Goal: Task Accomplishment & Management: Use online tool/utility

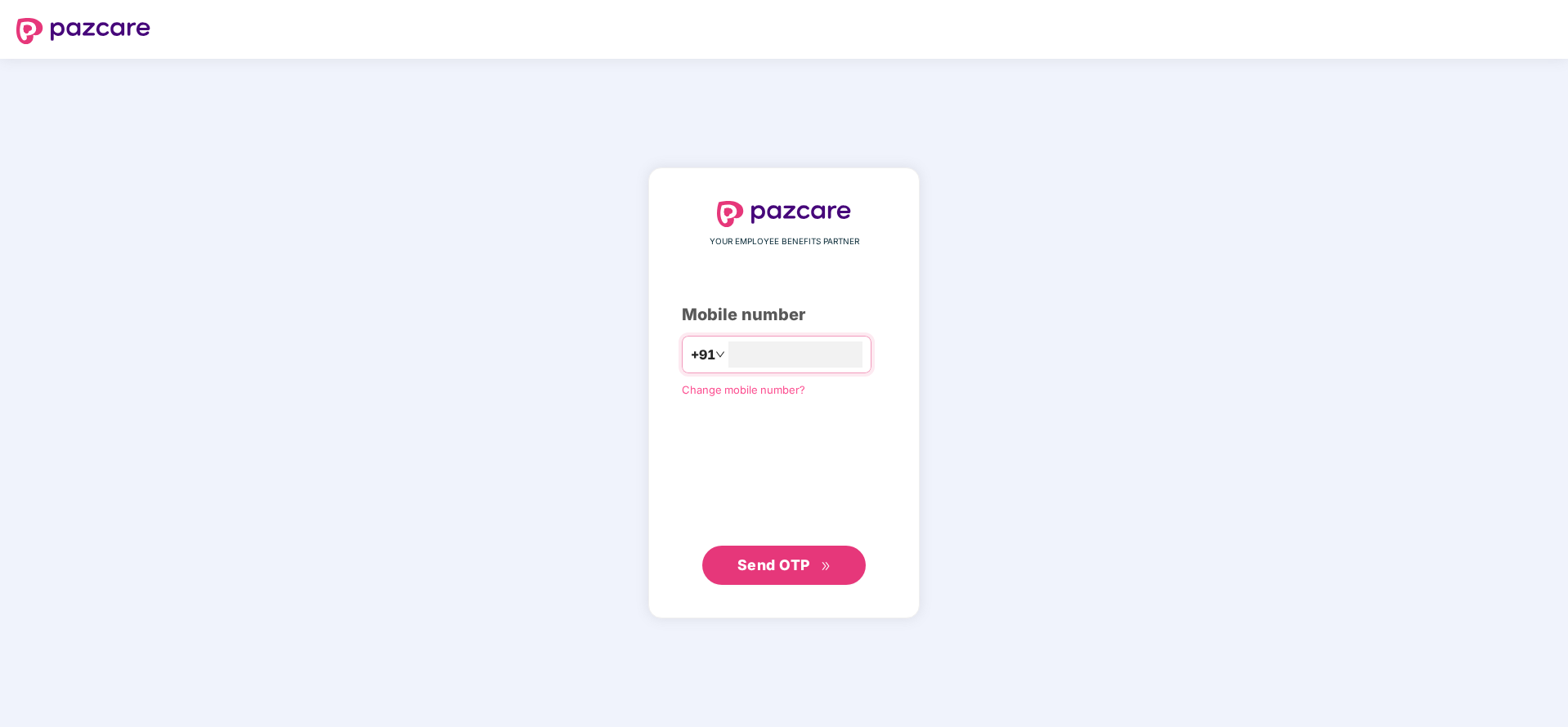
type input "**********"
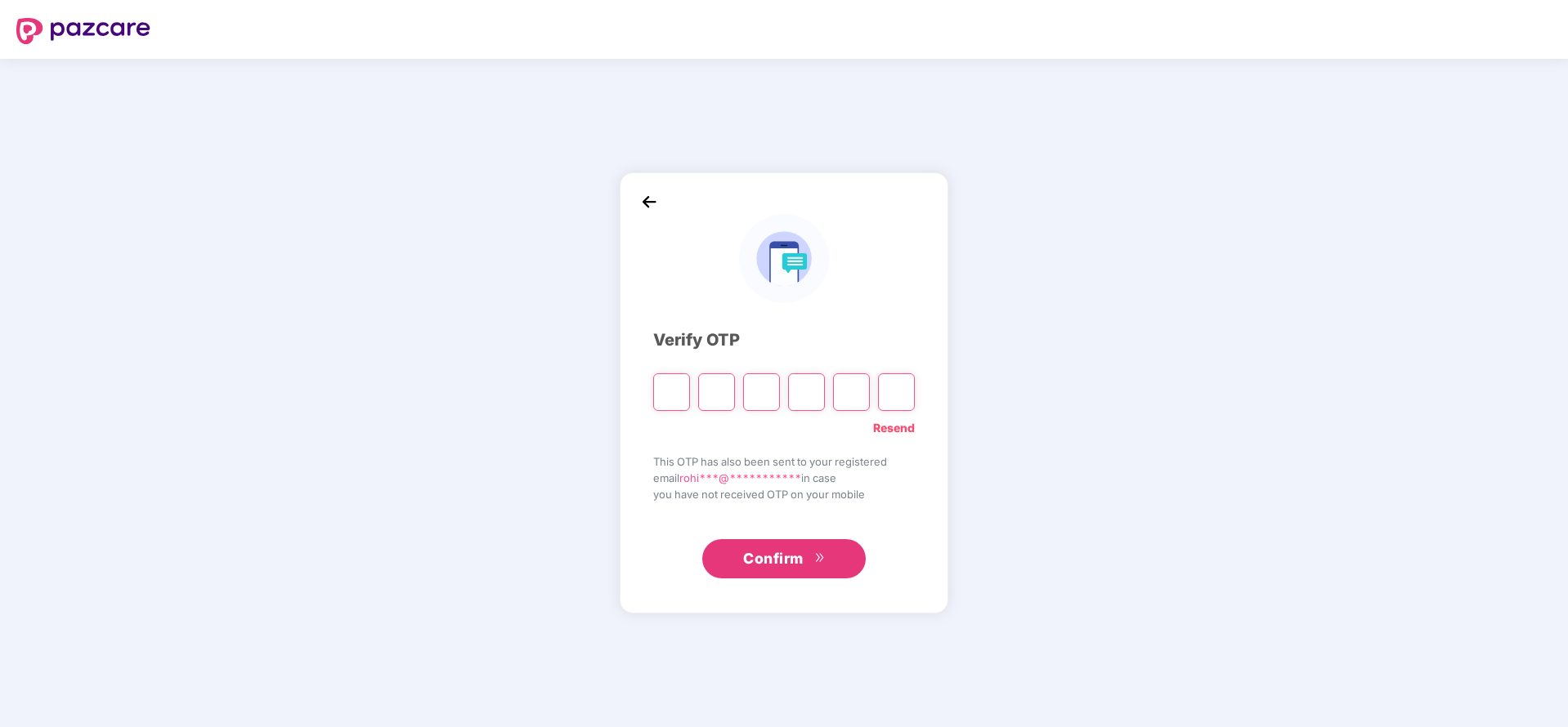
paste input "*"
type input "*"
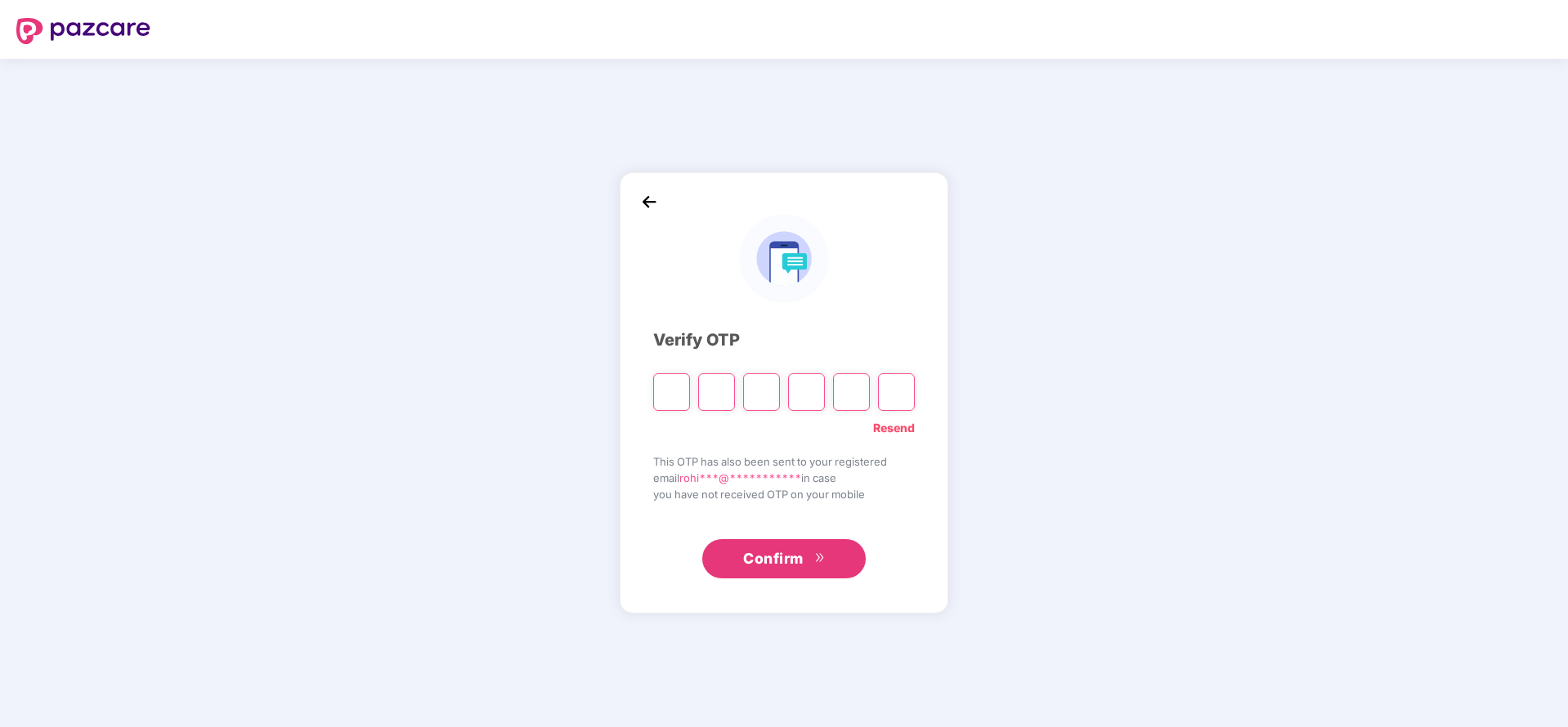
type input "*"
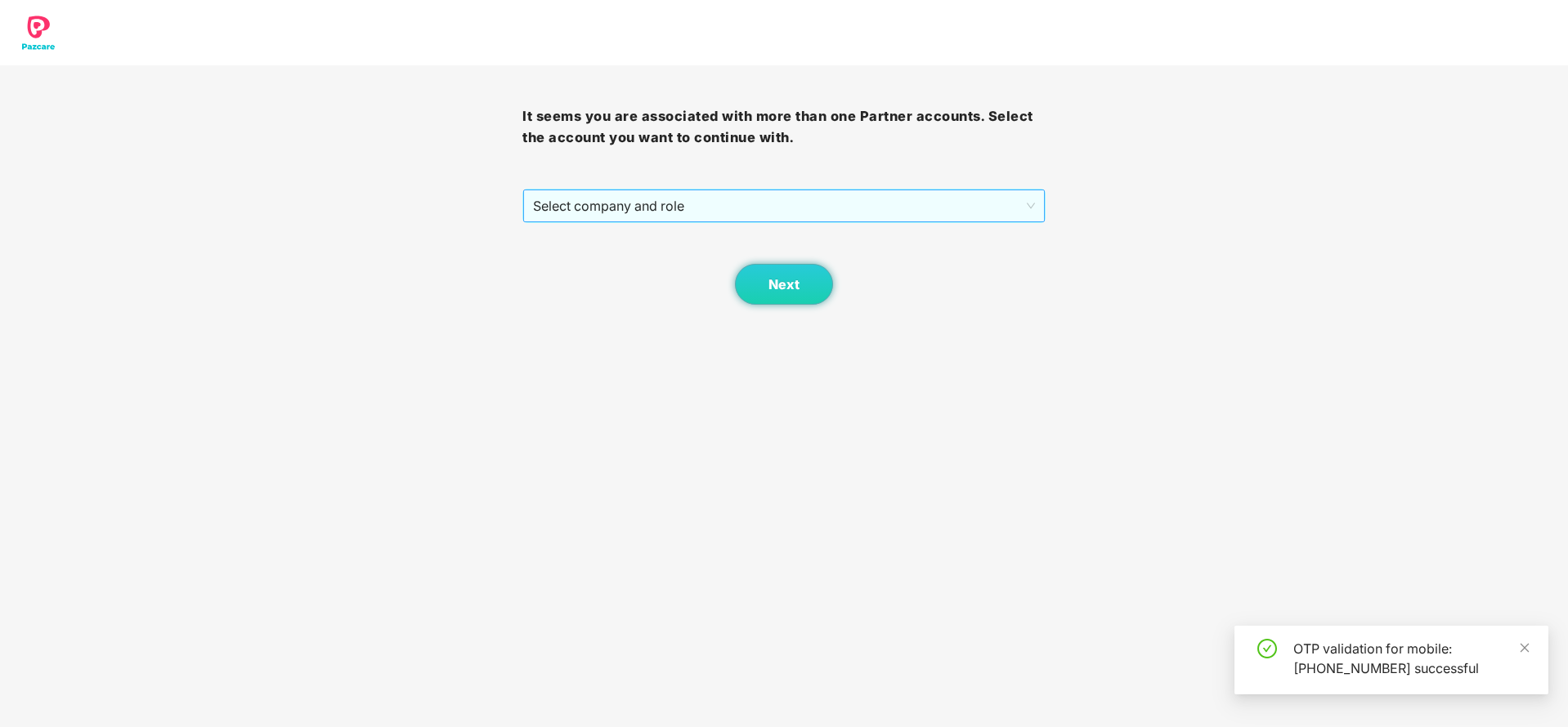
click at [714, 196] on span "Select company and role" at bounding box center [783, 205] width 501 height 31
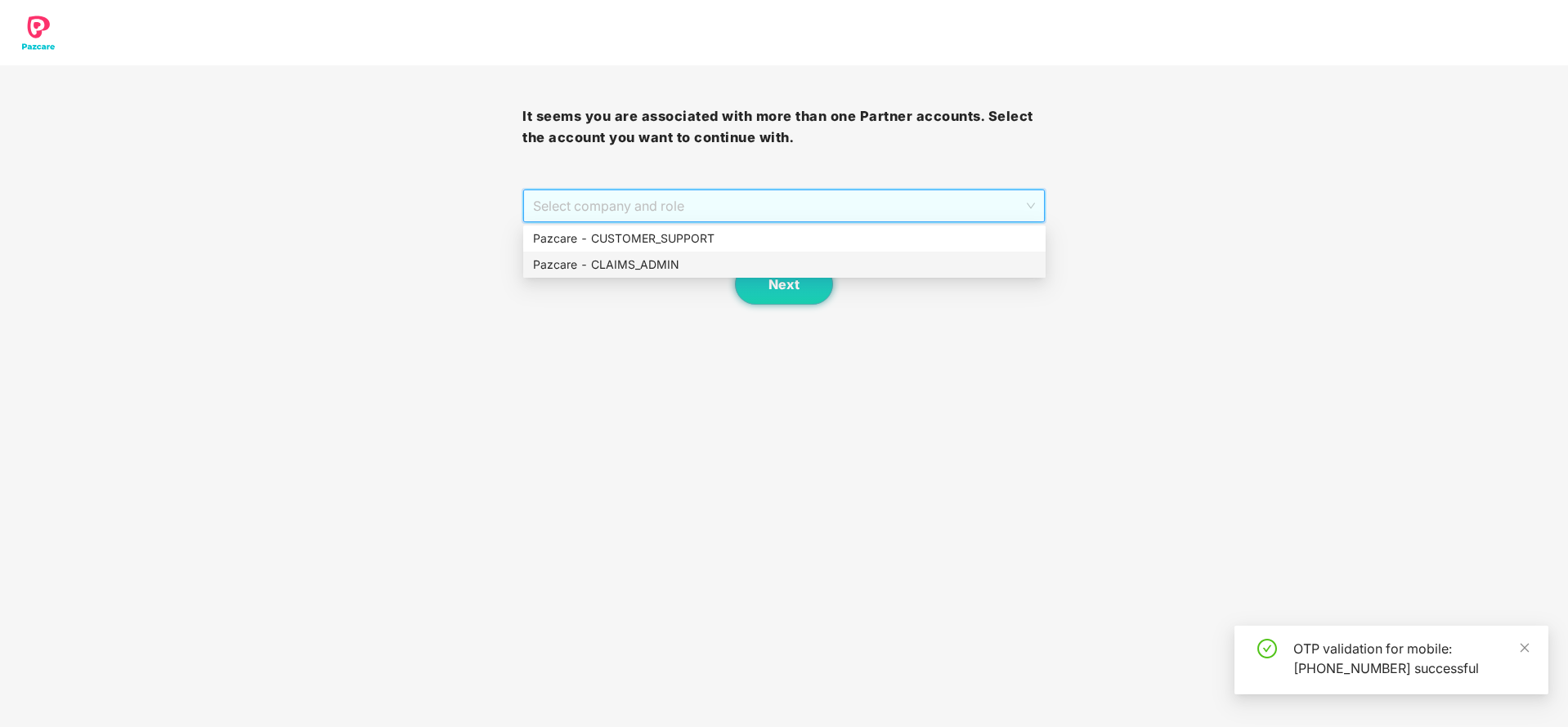
click at [609, 261] on div "Pazcare - CLAIMS_ADMIN" at bounding box center [784, 264] width 503 height 18
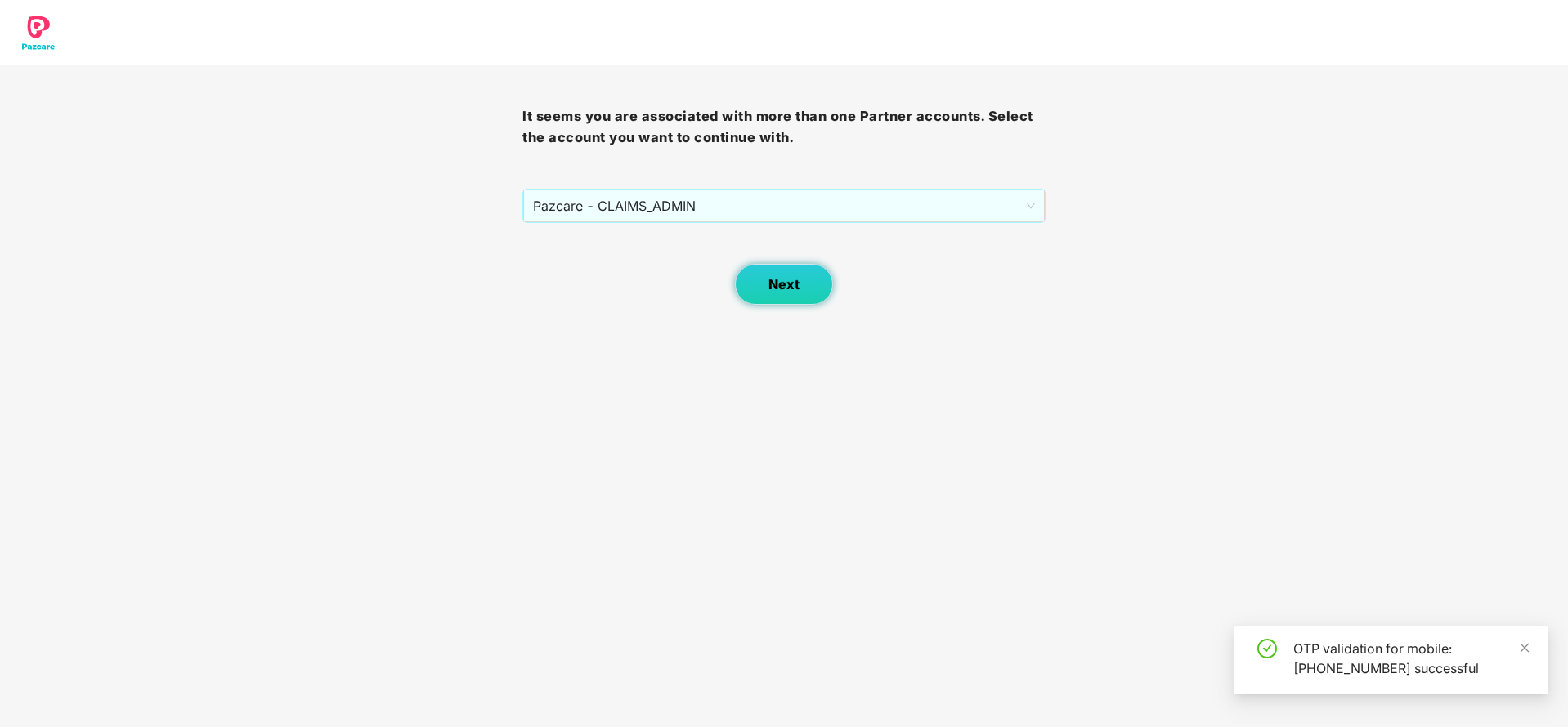
click at [793, 272] on button "Next" at bounding box center [784, 284] width 98 height 41
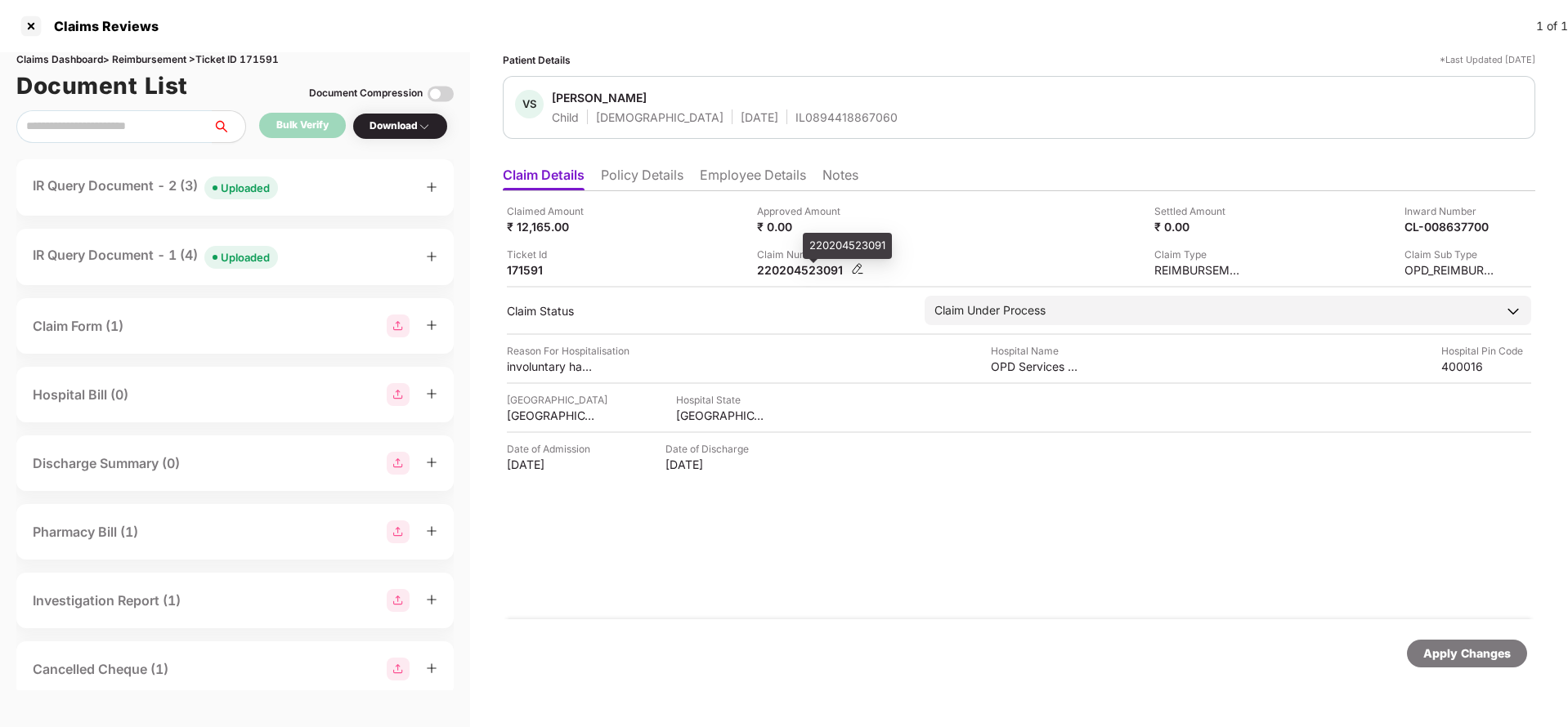
click at [808, 275] on div "220204523091" at bounding box center [802, 270] width 90 height 15
copy div "220204523091"
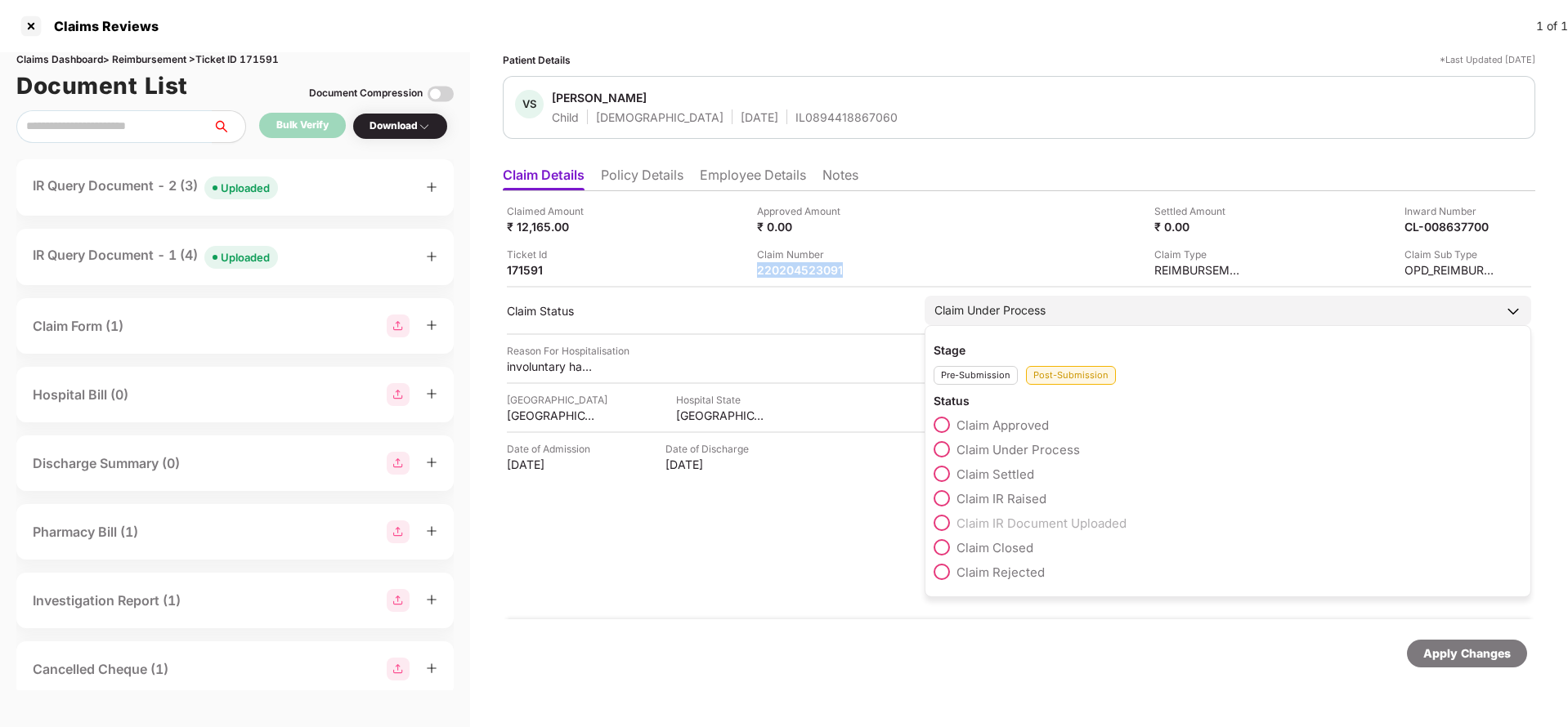
copy div "220204523091"
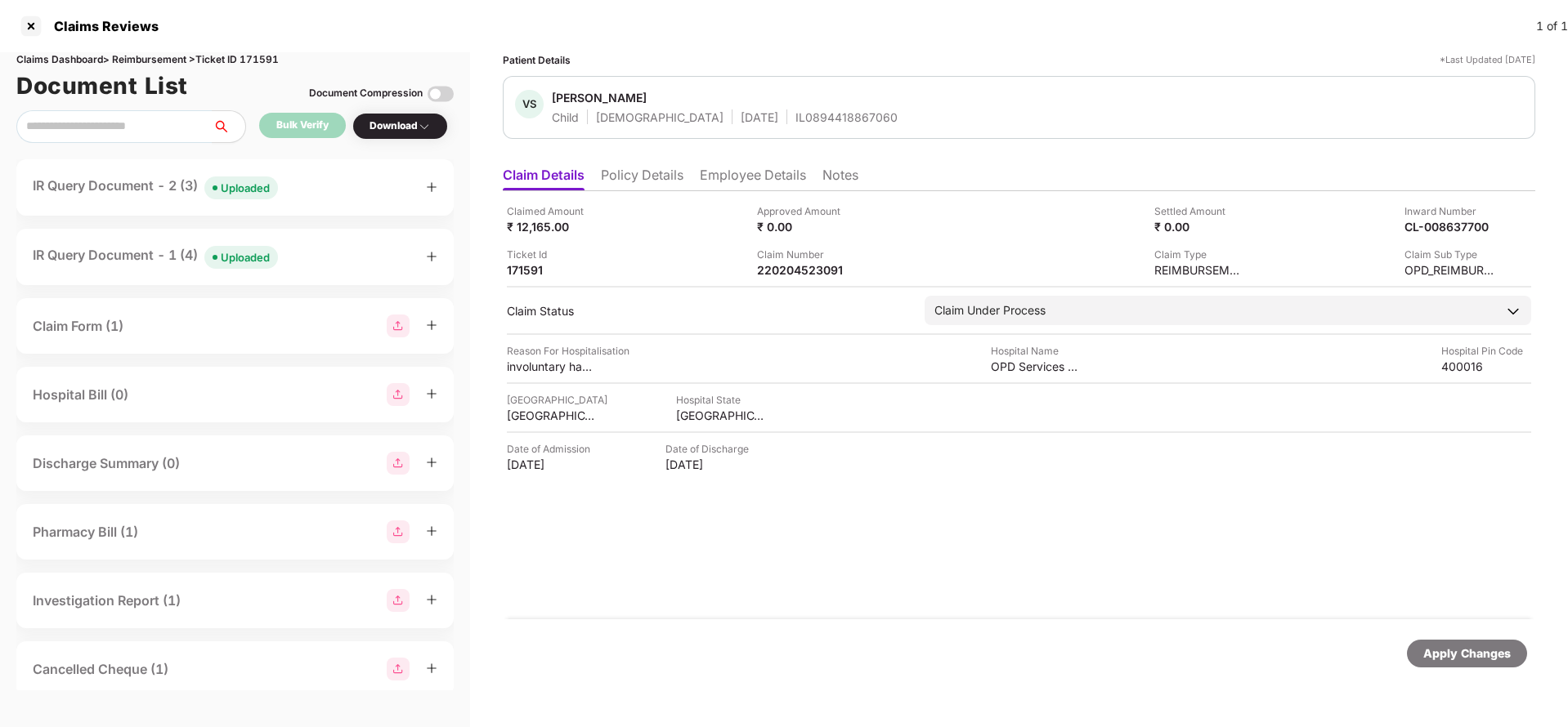
click at [786, 125] on div "VS Veer Shah Child Male 09 Sept 2015 IL0894418867060" at bounding box center [1019, 107] width 1033 height 62
copy div "IL0894418867060"
click at [790, 266] on div "220204523091" at bounding box center [802, 270] width 90 height 15
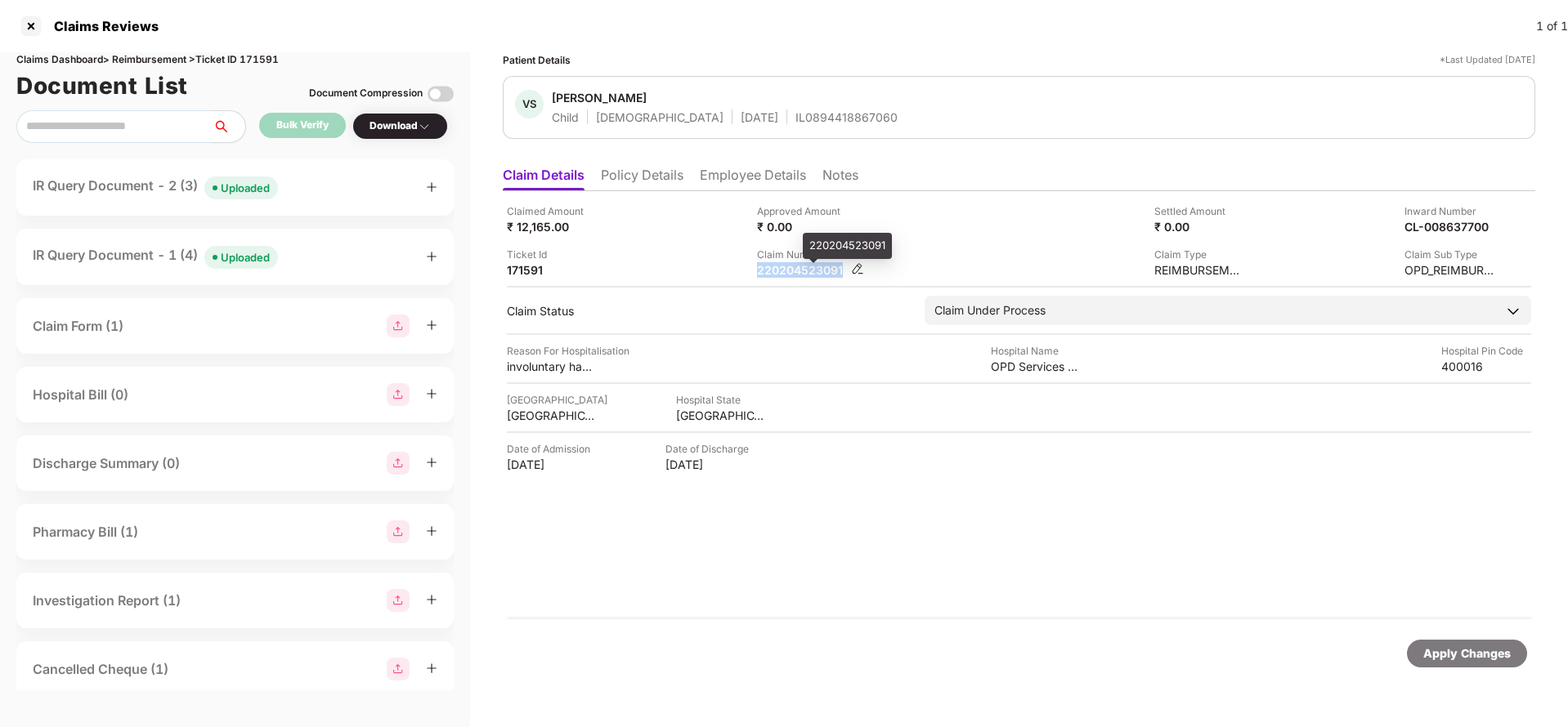
copy div "220204523091"
click at [795, 122] on div "IL0894418867060" at bounding box center [846, 117] width 102 height 15
copy div "IL0894418867060"
click at [1470, 656] on div "Apply Changes" at bounding box center [1467, 653] width 87 height 18
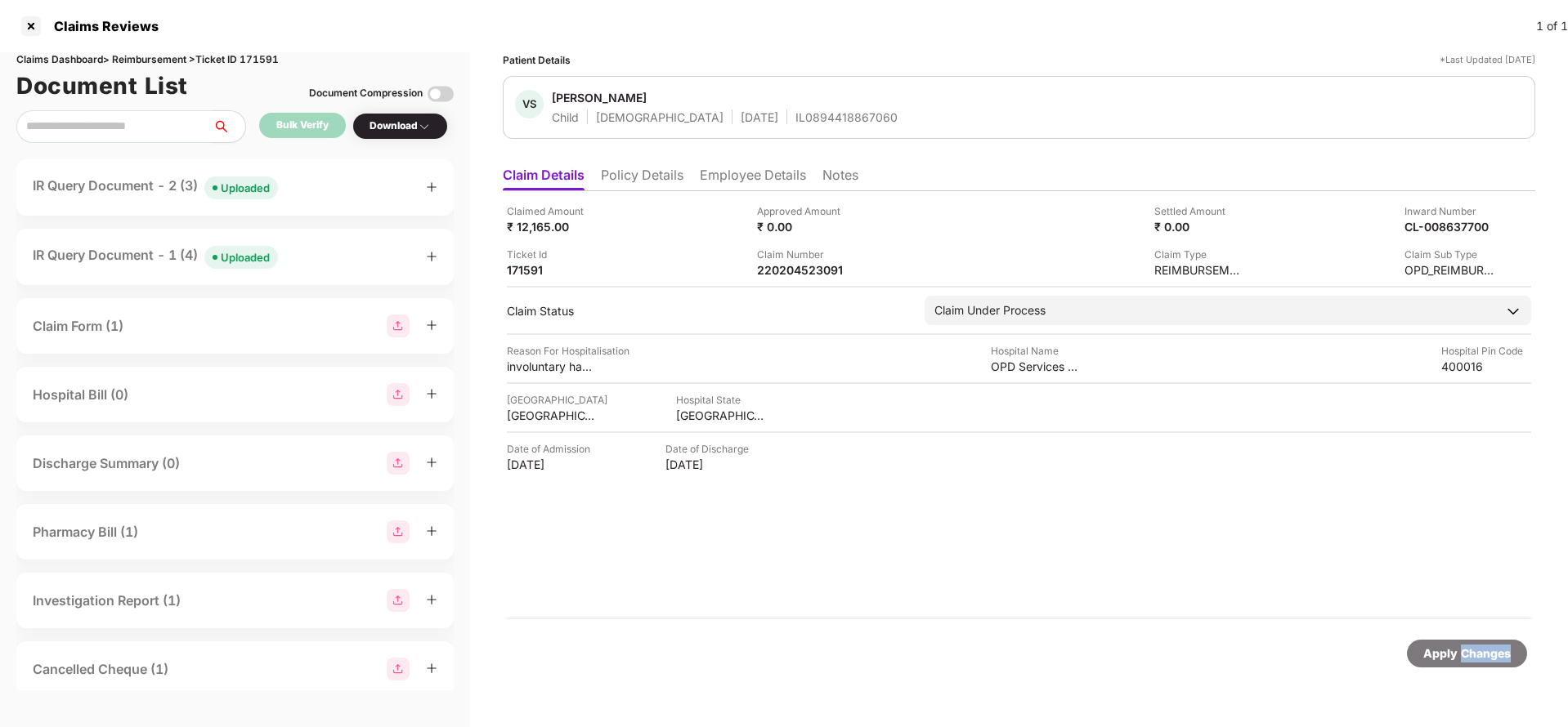
click at [1470, 656] on div "Apply Changes" at bounding box center [1467, 653] width 87 height 18
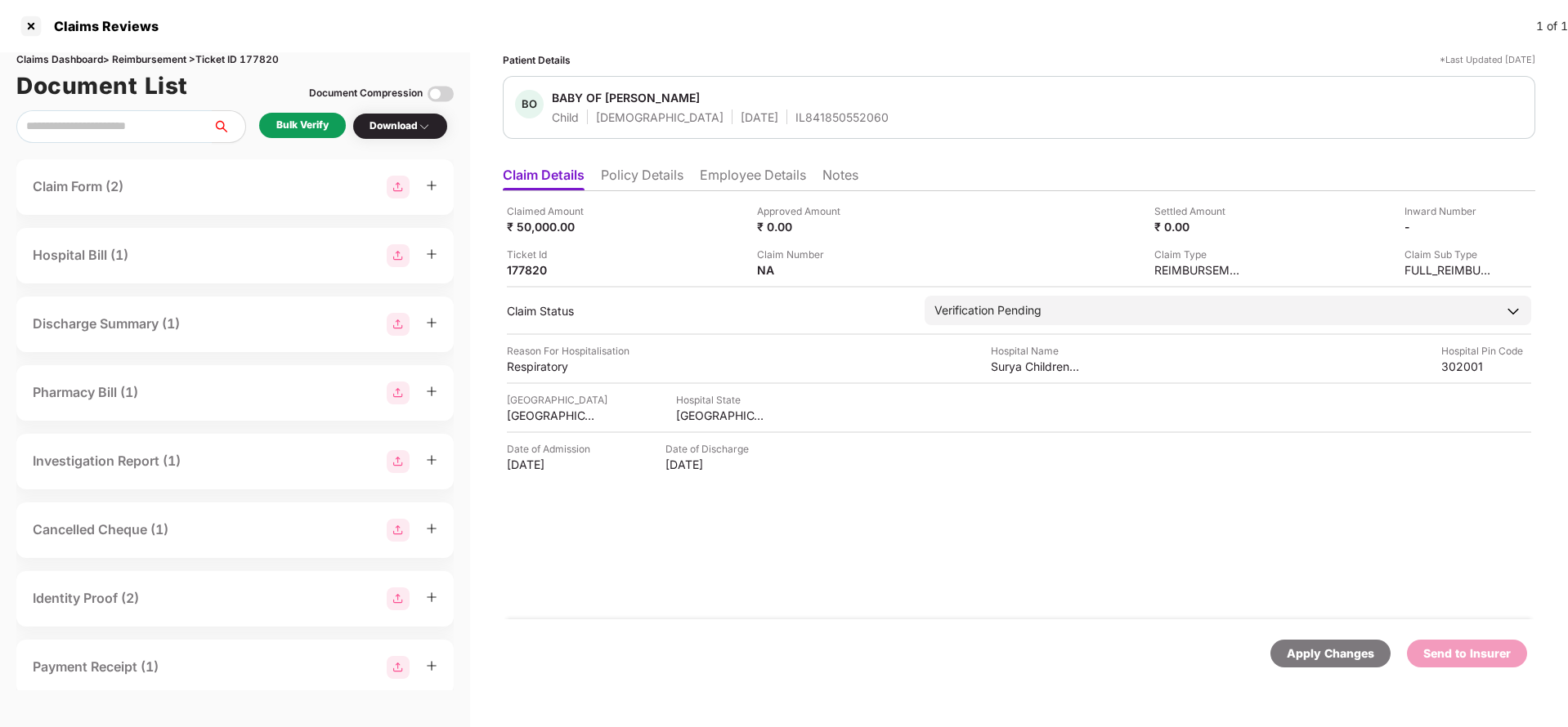
click at [654, 168] on li "Policy Details" at bounding box center [642, 178] width 82 height 24
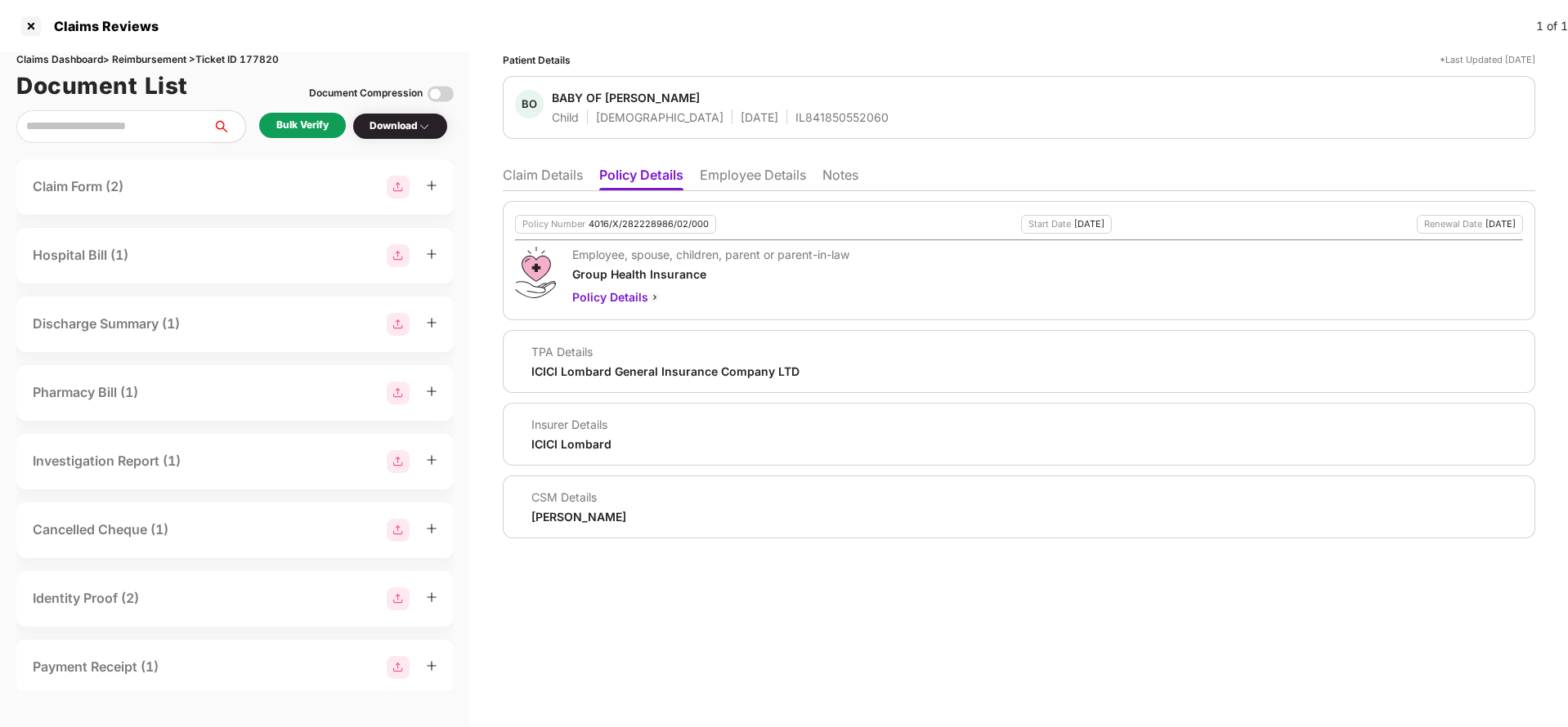
click at [631, 216] on div "Policy Number 4016/X/282228986/02/000" at bounding box center [615, 224] width 201 height 19
copy div "4016/X/282228986/02/000"
click at [1112, 611] on div "Patient Details *Last Updated 21 Sep 2025 BO BABY OF ADITI MAHNOT Child Male 10…" at bounding box center [1019, 389] width 1098 height 675
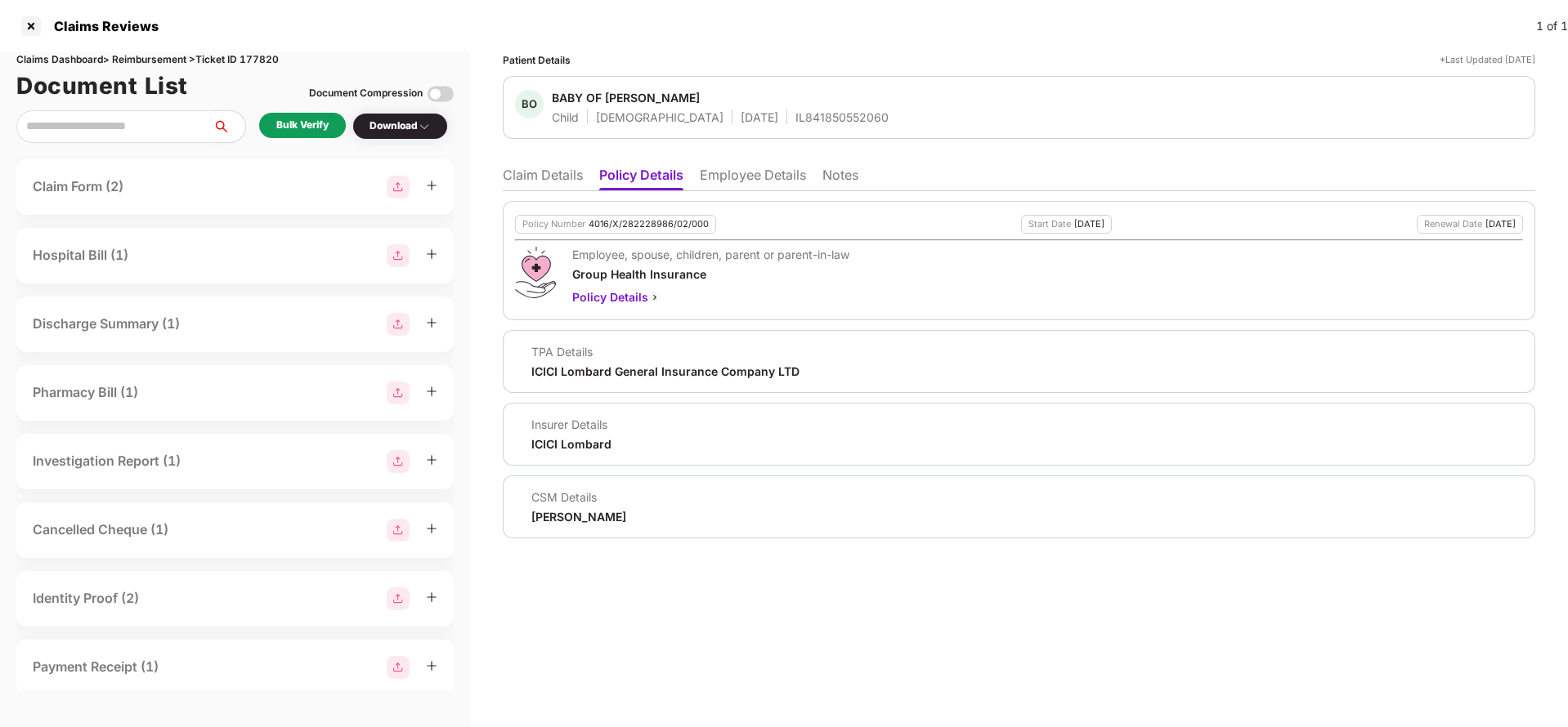
click at [610, 229] on div "4016/X/282228986/02/000" at bounding box center [649, 223] width 120 height 10
copy div "4016/X/282228986/02/000"
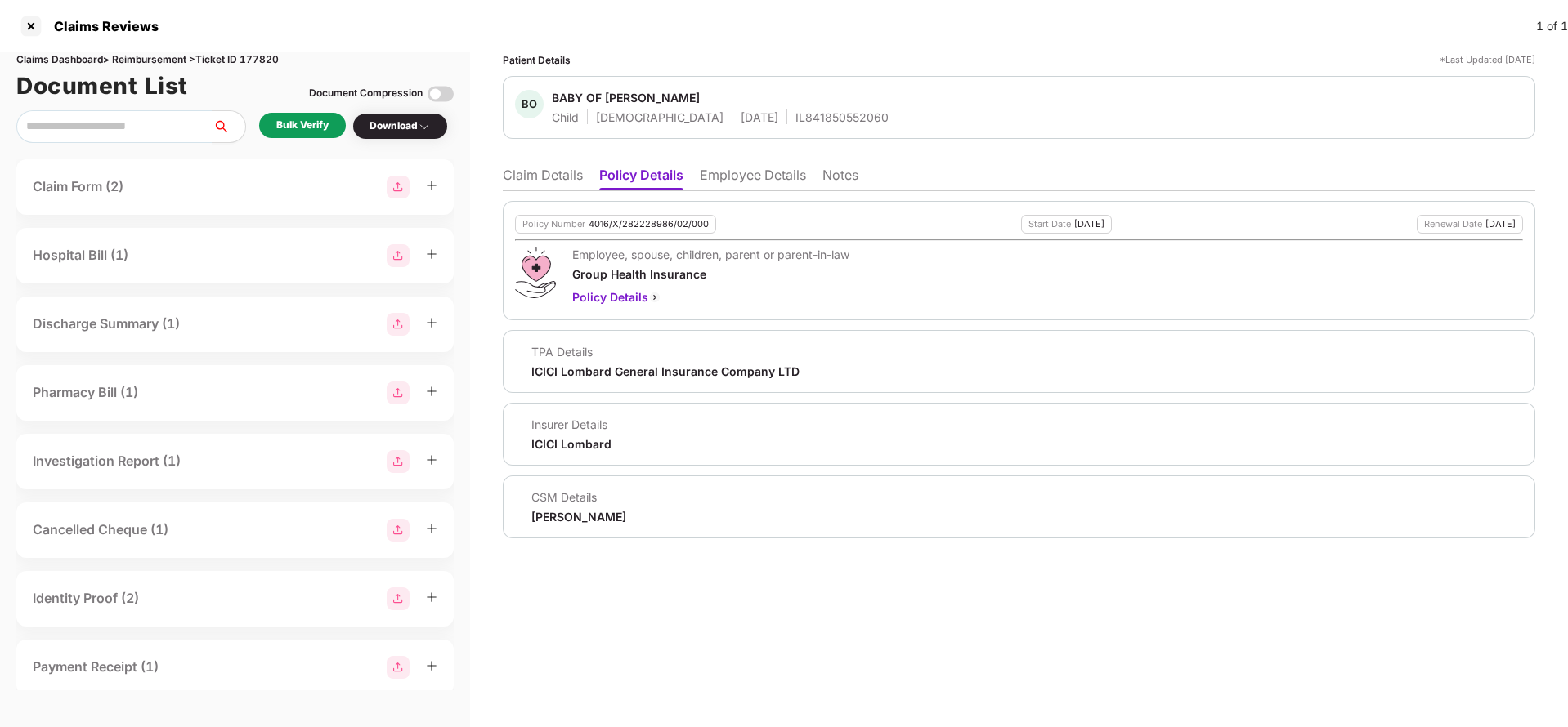
click at [795, 121] on div "IL841850552060" at bounding box center [842, 117] width 93 height 15
copy div "IL841850552060"
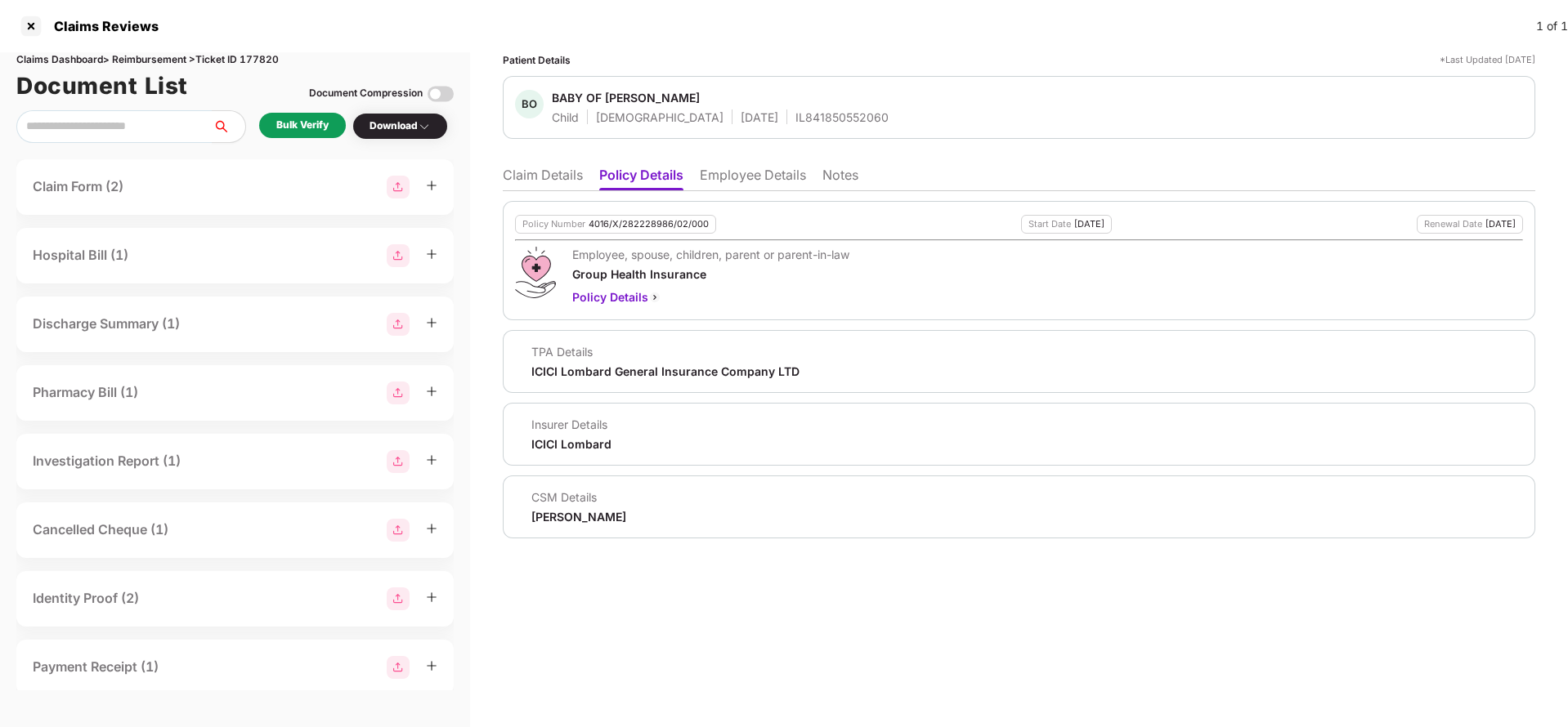
click at [741, 173] on li "Employee Details" at bounding box center [753, 178] width 106 height 24
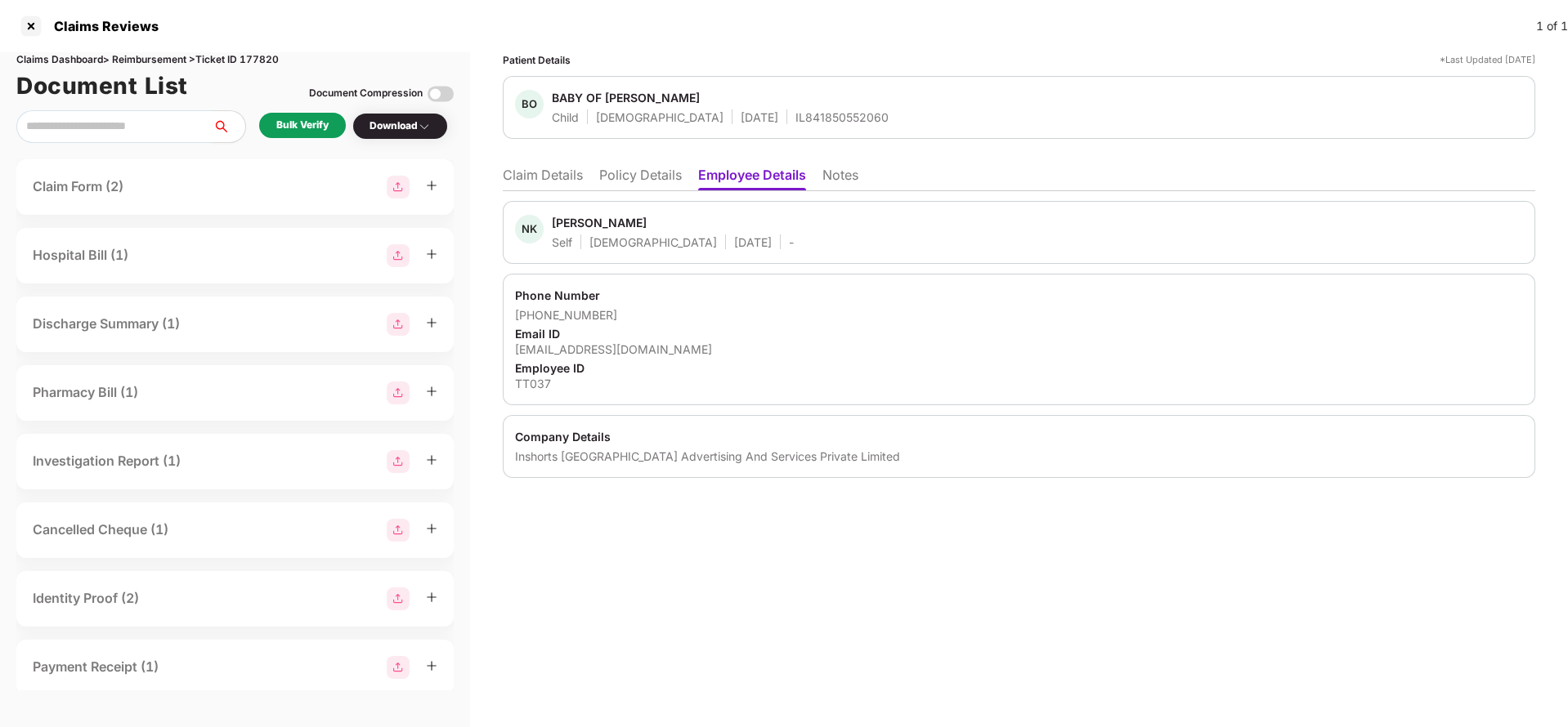
click at [538, 318] on div "+919966950476" at bounding box center [1019, 315] width 1008 height 15
drag, startPoint x: 537, startPoint y: 316, endPoint x: 760, endPoint y: 312, distance: 223.0
click at [760, 312] on div "+919966950476" at bounding box center [1019, 315] width 1008 height 15
copy div "9966950476"
click at [596, 348] on div "naman@inshorts.com" at bounding box center [1019, 349] width 1008 height 15
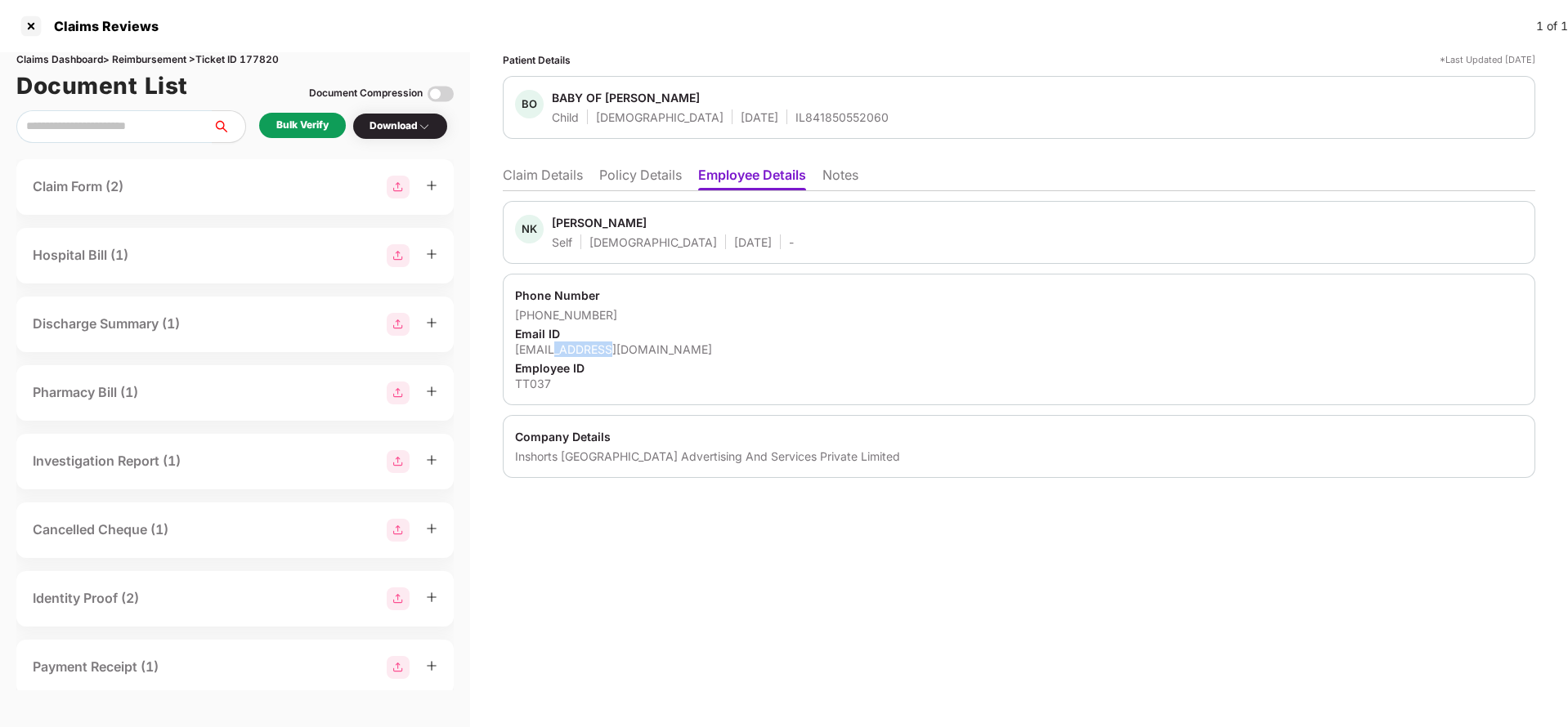
click at [596, 348] on div "naman@inshorts.com" at bounding box center [1019, 349] width 1008 height 15
copy div "naman@inshorts.com"
click at [519, 179] on li "Claim Details" at bounding box center [543, 178] width 80 height 24
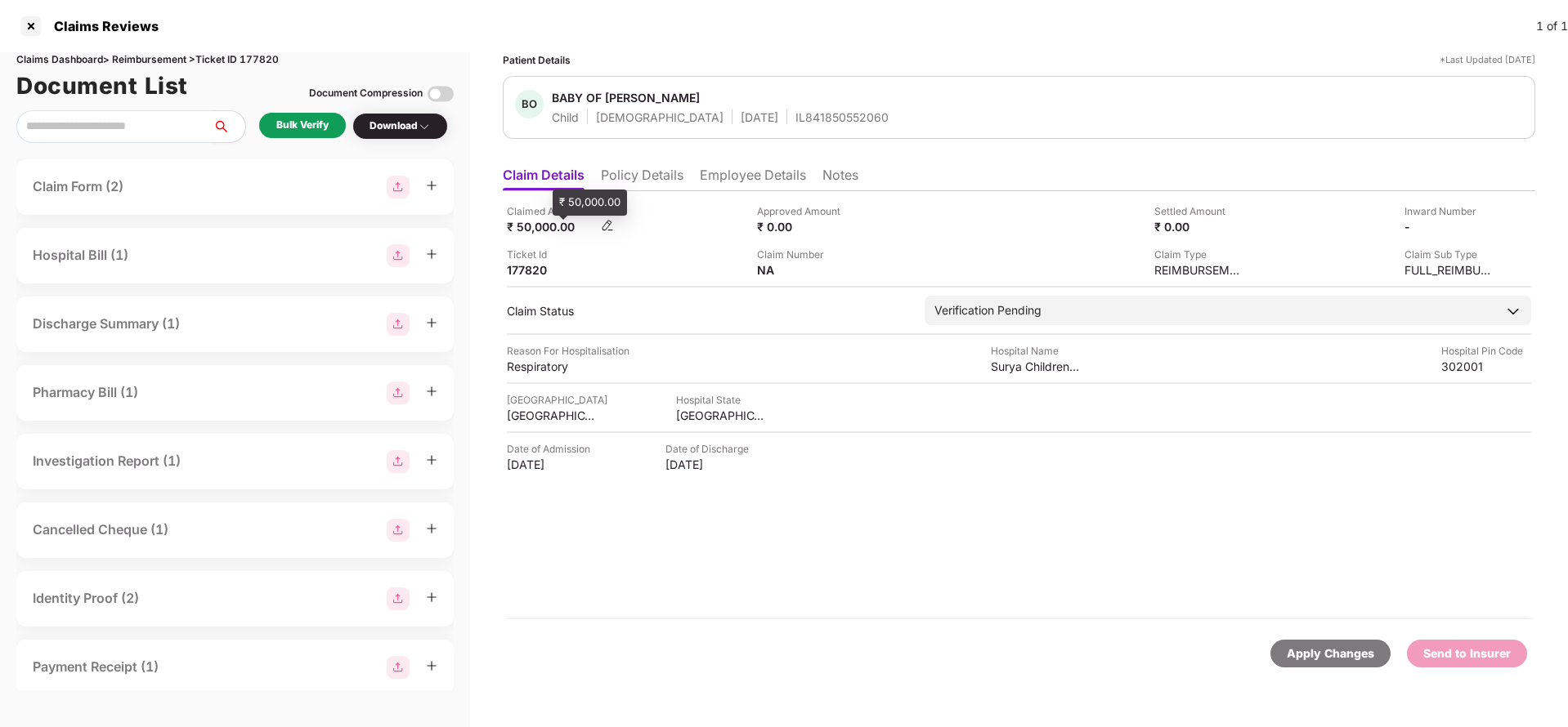
click at [534, 225] on div "₹ 50,000.00" at bounding box center [551, 226] width 90 height 15
copy div "50,000"
click at [1019, 363] on div "Surya Children Medicate Pvt LTD" at bounding box center [1035, 366] width 90 height 15
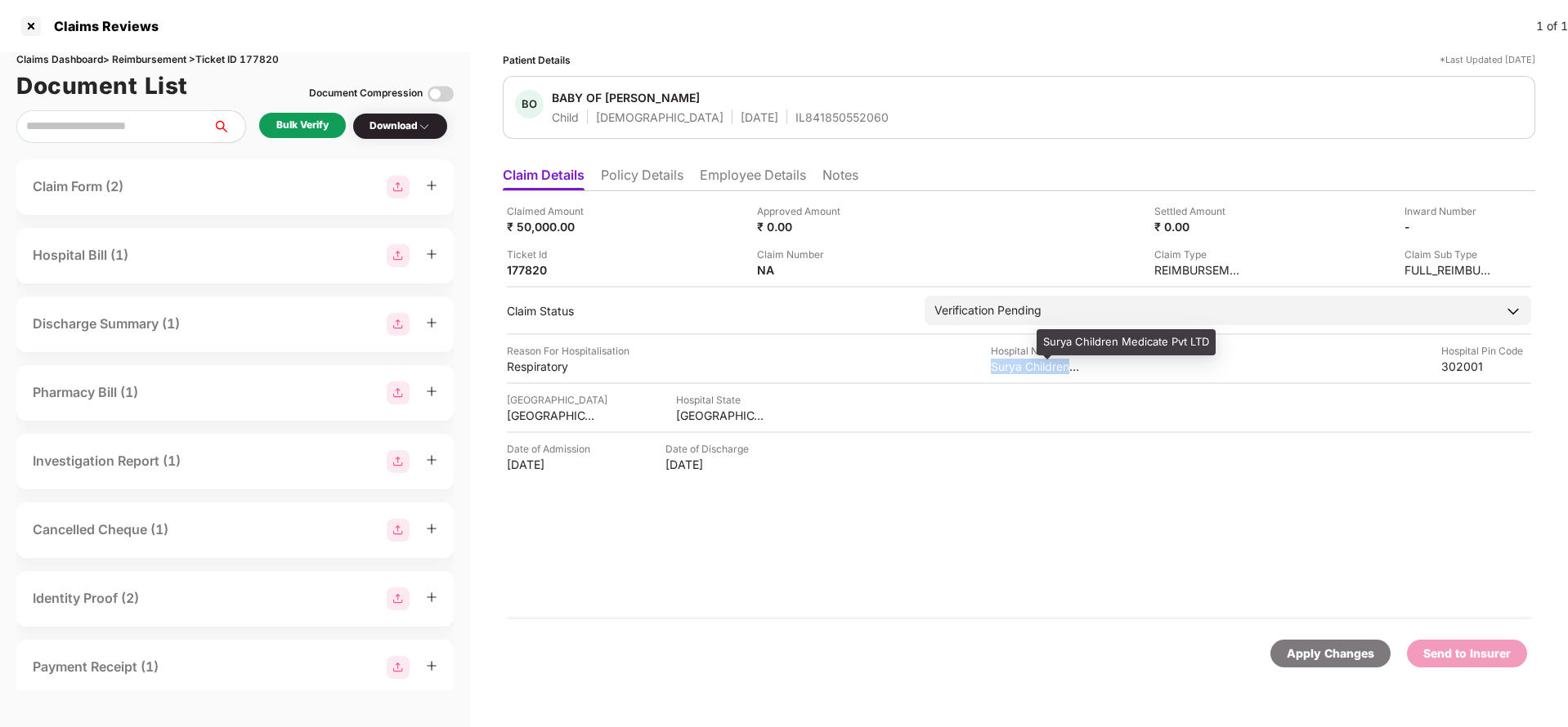
click at [1019, 363] on div "Surya Children Medicate Pvt LTD" at bounding box center [1035, 366] width 90 height 15
copy div "Surya Children Medicate Pvt LTD"
click at [325, 118] on div "Bulk Verify" at bounding box center [302, 125] width 52 height 15
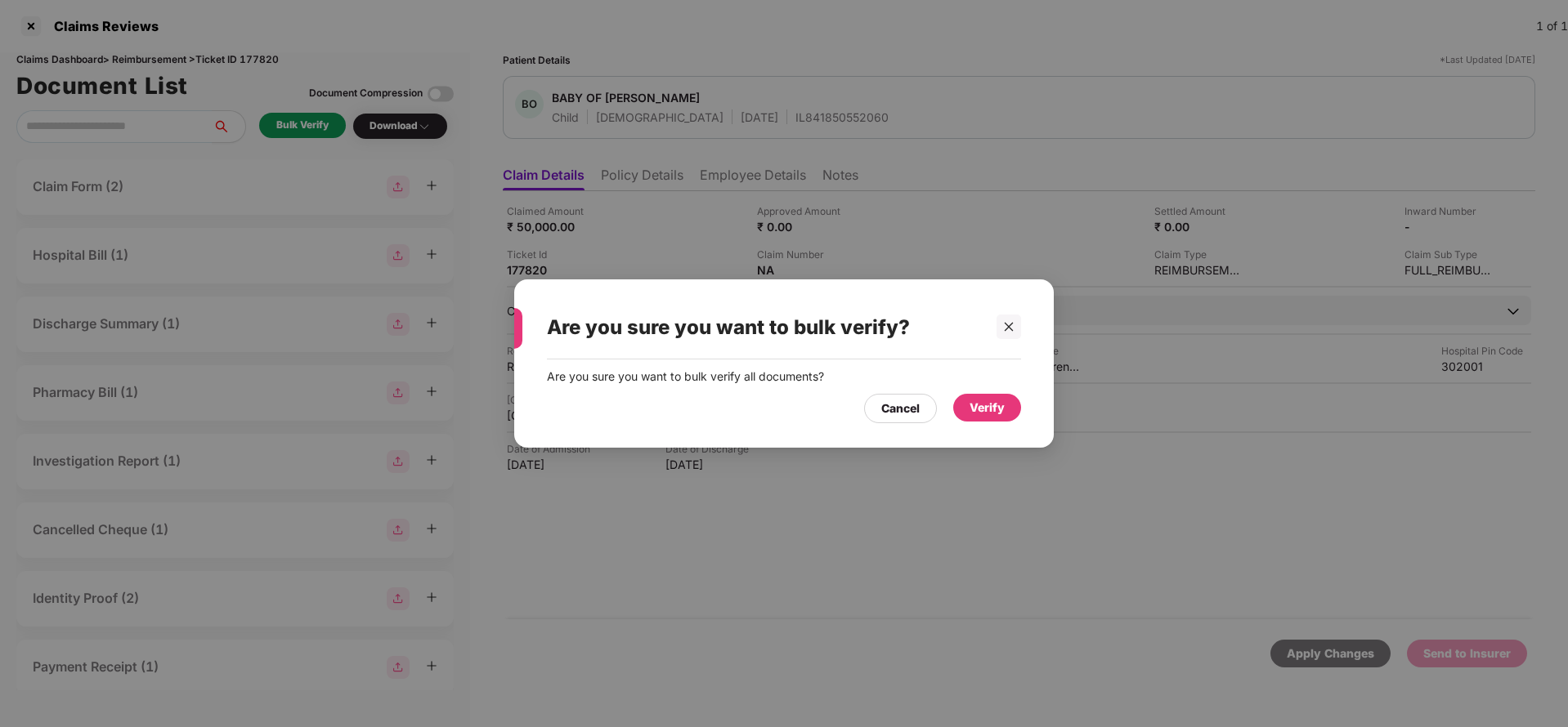
click at [1012, 410] on div "Verify" at bounding box center [988, 407] width 68 height 27
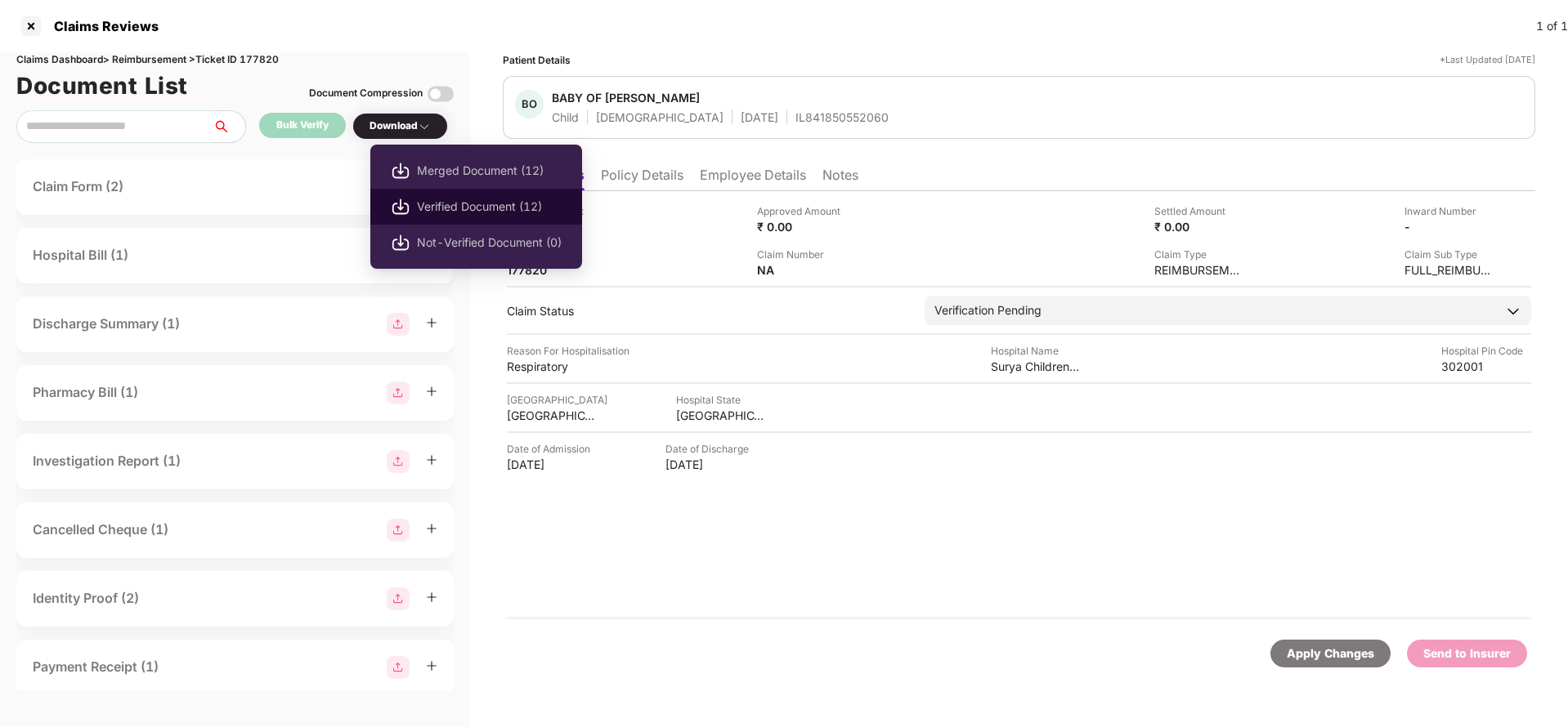
click at [429, 204] on span "Verified Document (12)" at bounding box center [489, 206] width 145 height 18
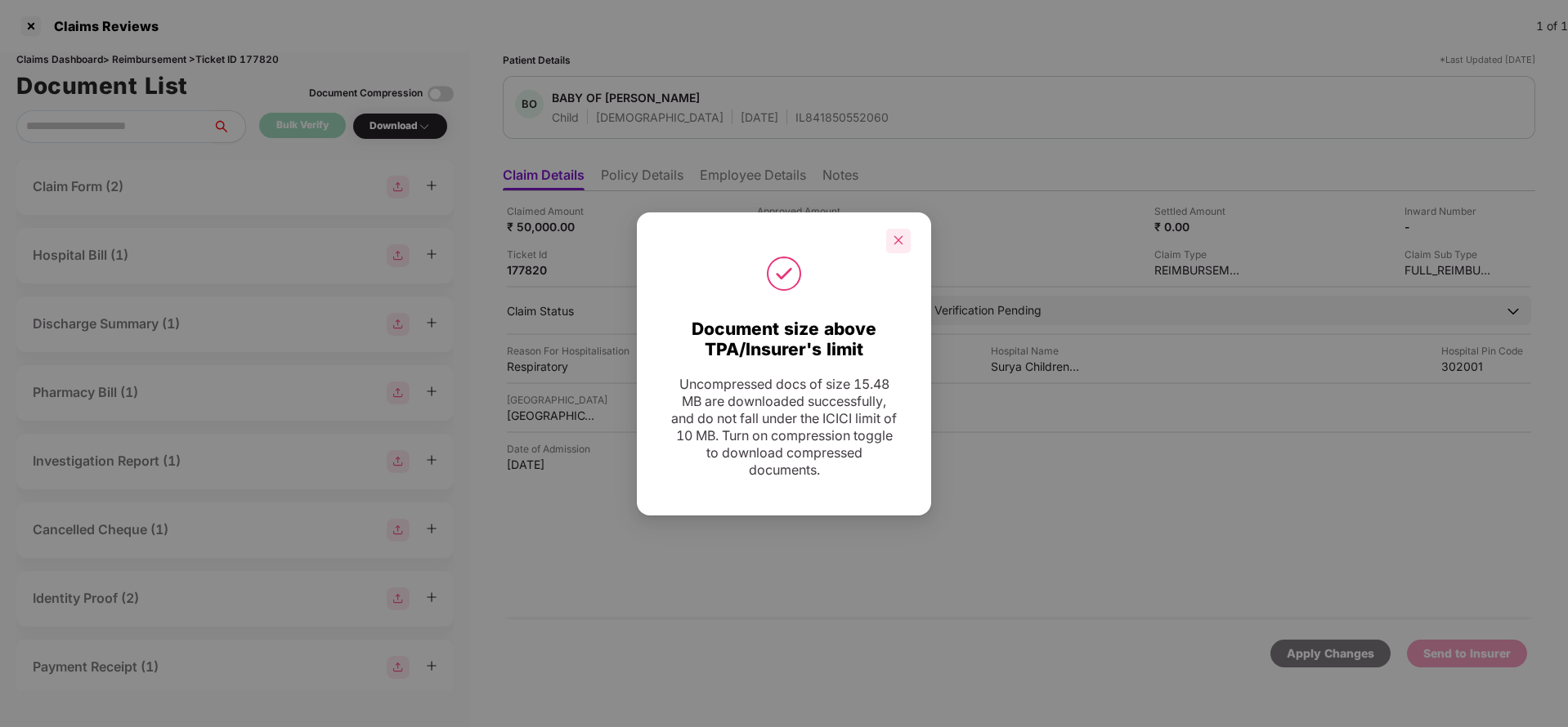
click at [900, 235] on icon "close" at bounding box center [899, 240] width 11 height 11
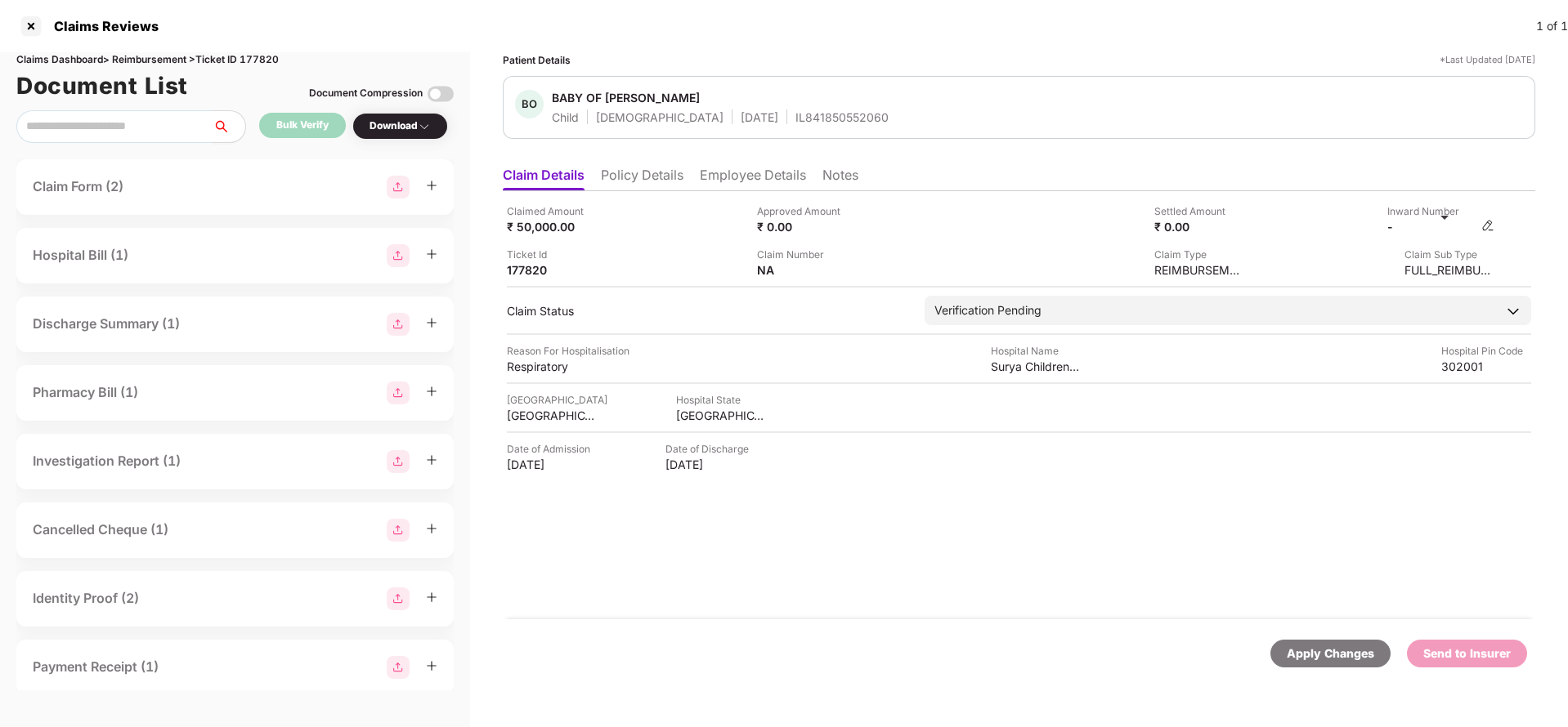
click at [1490, 224] on img at bounding box center [1488, 225] width 13 height 13
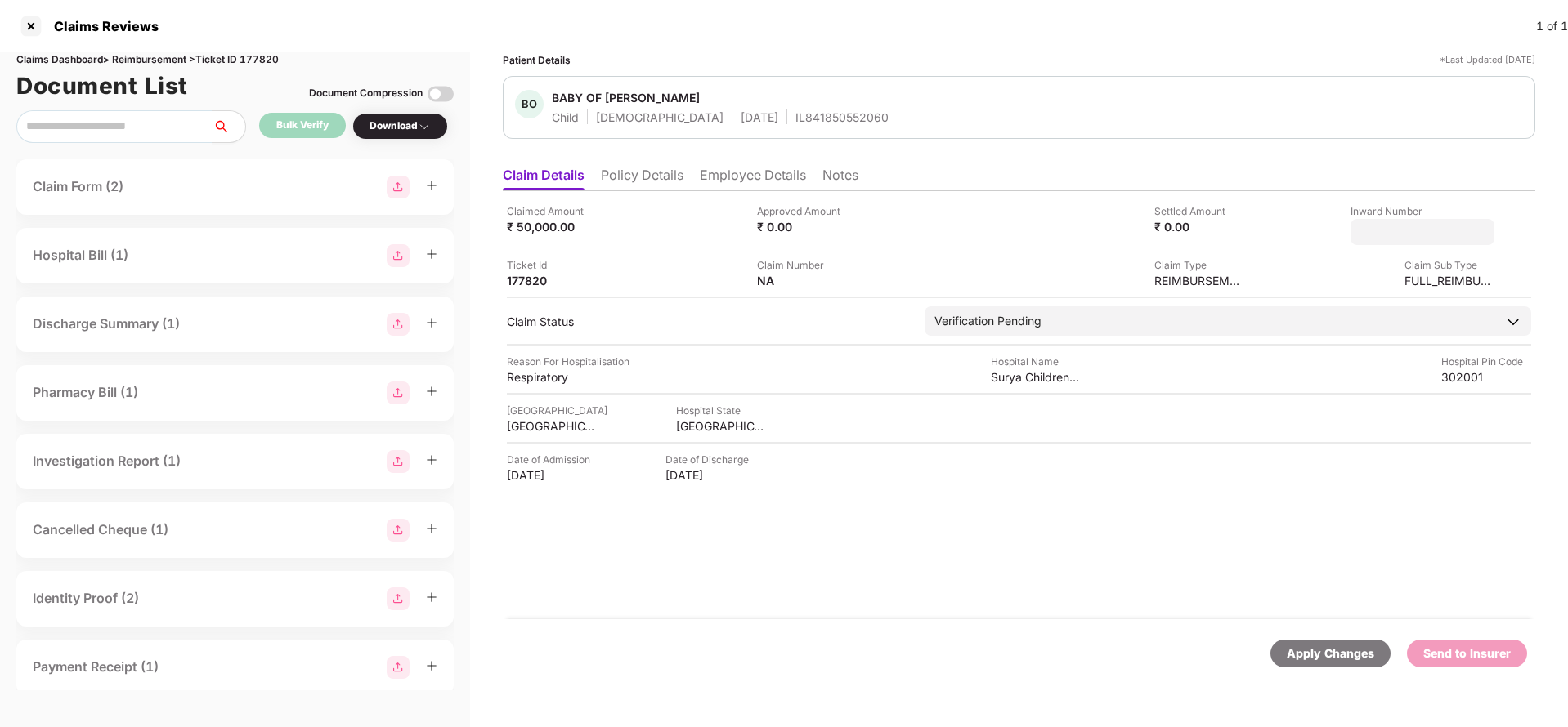
type input "**********"
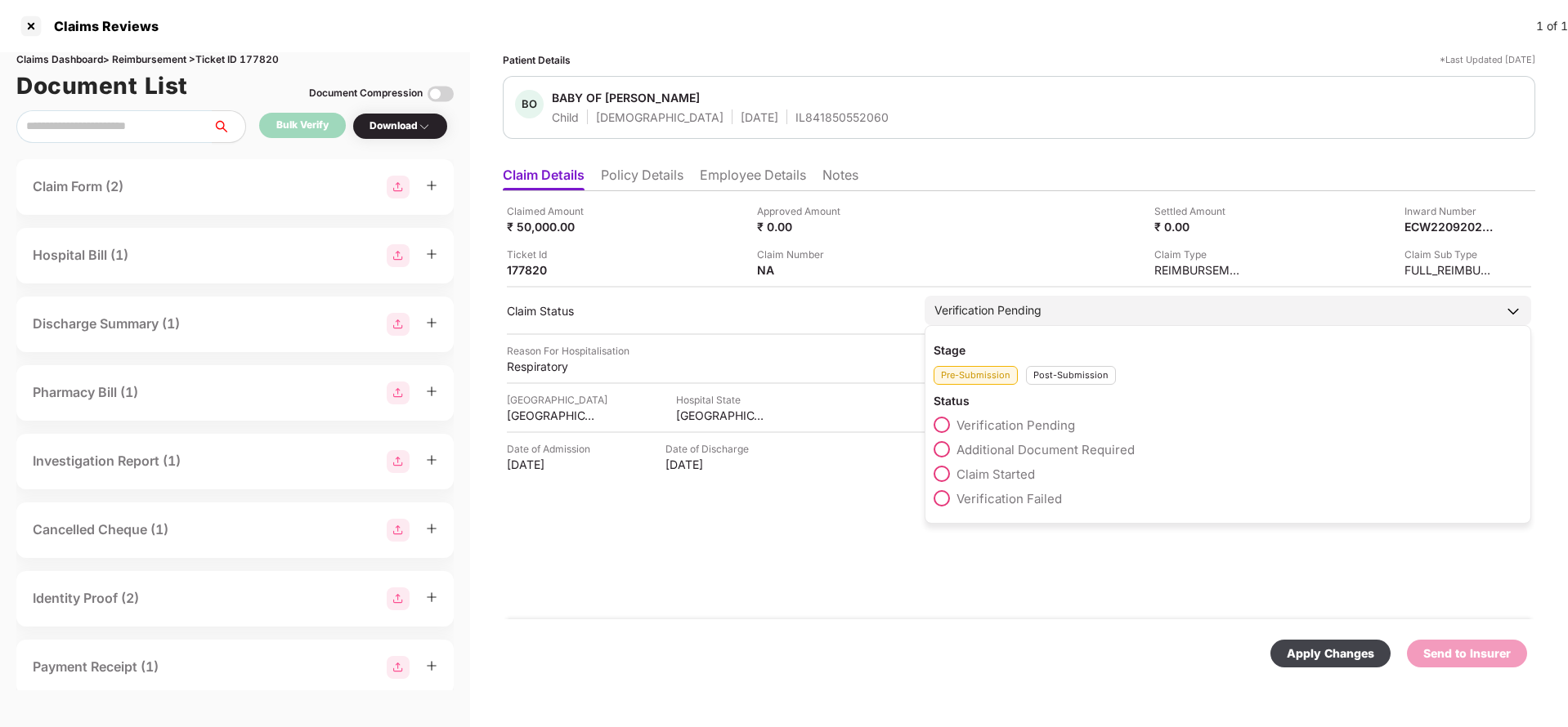
click at [1078, 326] on div "Verification Pending Stage Pre-Submission Post-Submission Status Verification P…" at bounding box center [1228, 310] width 607 height 29
click at [1079, 380] on div "Post-Submission" at bounding box center [1071, 376] width 90 height 19
click at [1014, 446] on span "Claim Under Process" at bounding box center [1018, 450] width 123 height 15
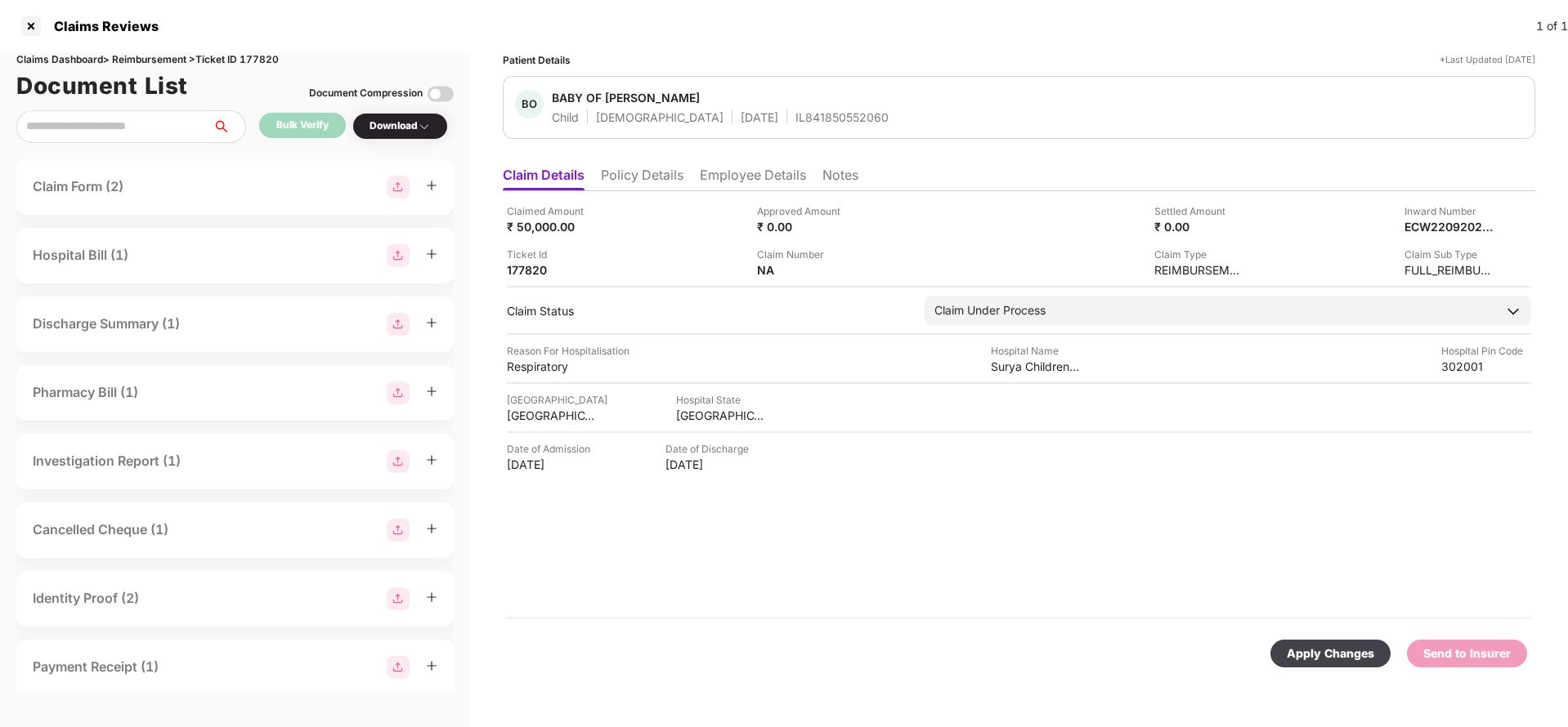
click at [1310, 640] on div "Apply Changes" at bounding box center [1330, 653] width 120 height 27
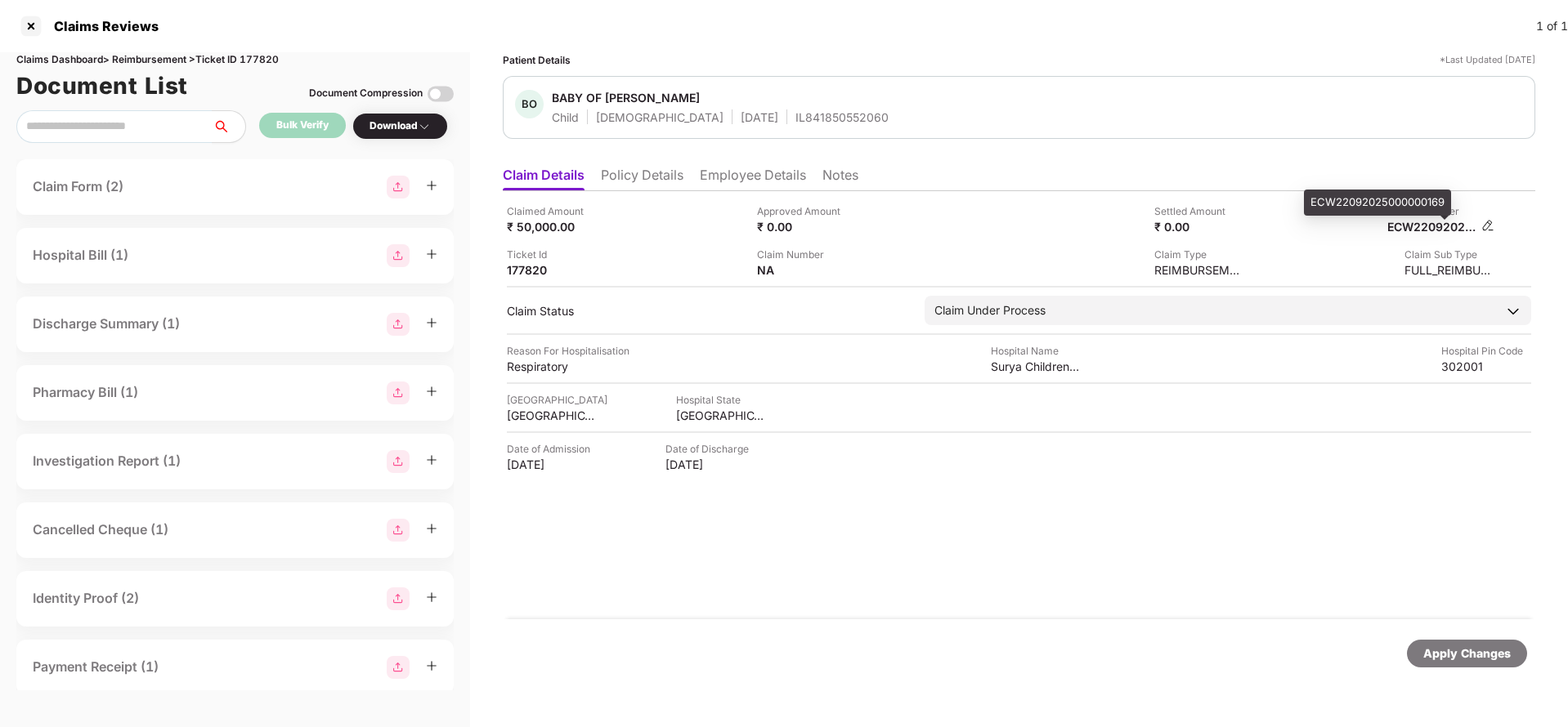
click at [1424, 225] on div "ECW22092025000000169" at bounding box center [1432, 226] width 90 height 15
copy div "ECW22092025000000169"
click at [795, 110] on div "IL841850552060" at bounding box center [842, 117] width 93 height 15
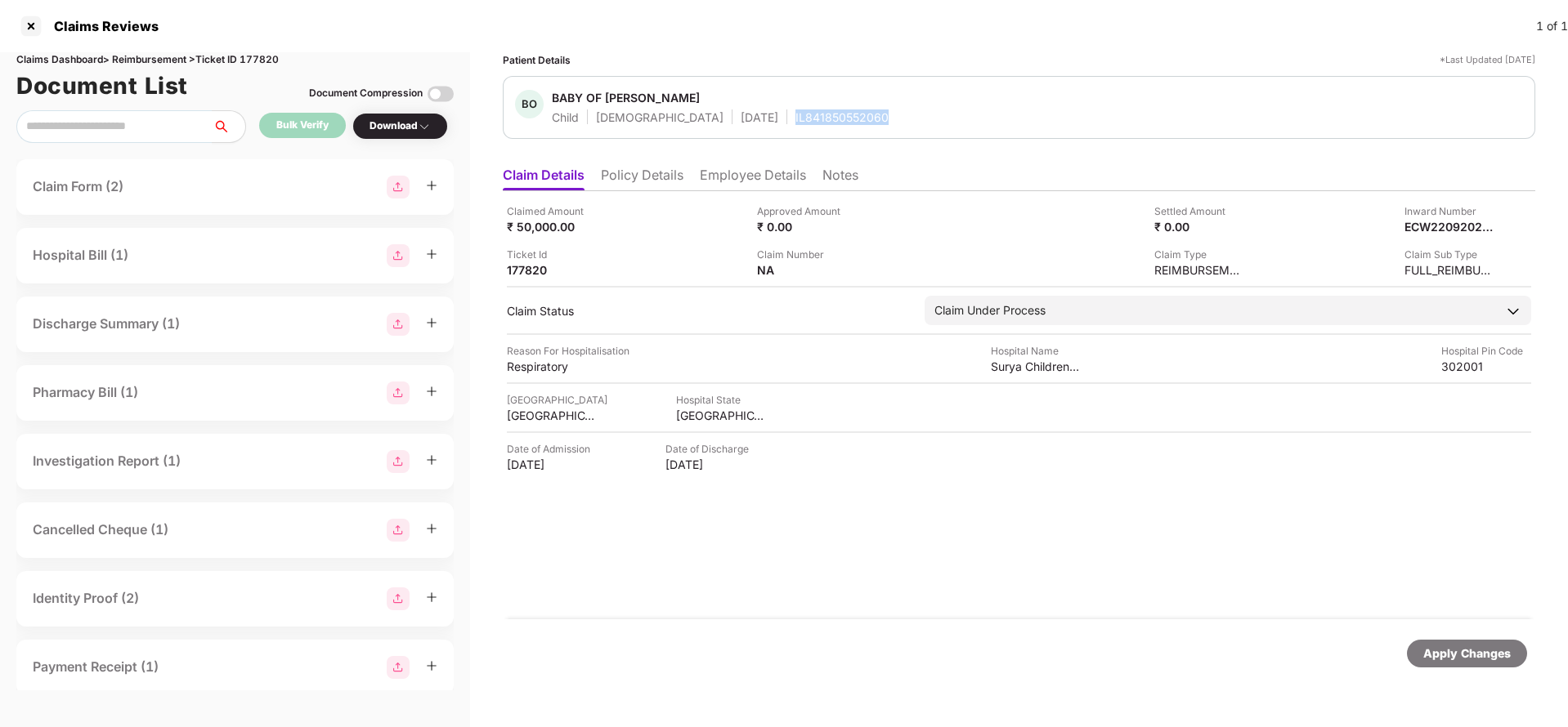
click at [795, 110] on div "IL841850552060" at bounding box center [842, 117] width 93 height 15
click at [1442, 652] on div "Apply Changes" at bounding box center [1467, 653] width 87 height 18
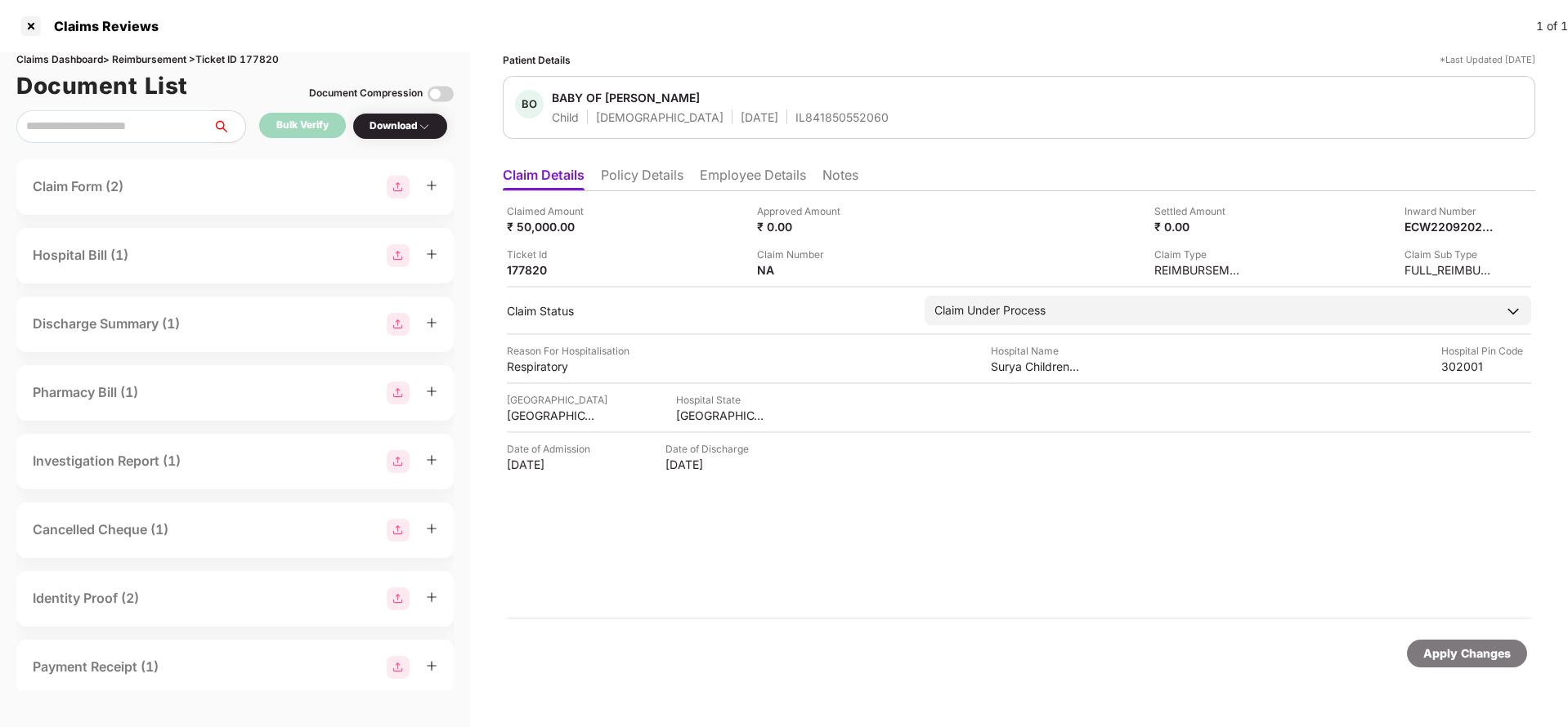
click at [264, 64] on div "Claims Dashboard > Reimbursement > Ticket ID 177820" at bounding box center [235, 60] width 437 height 15
click at [1441, 656] on div "Apply Changes" at bounding box center [1467, 653] width 87 height 18
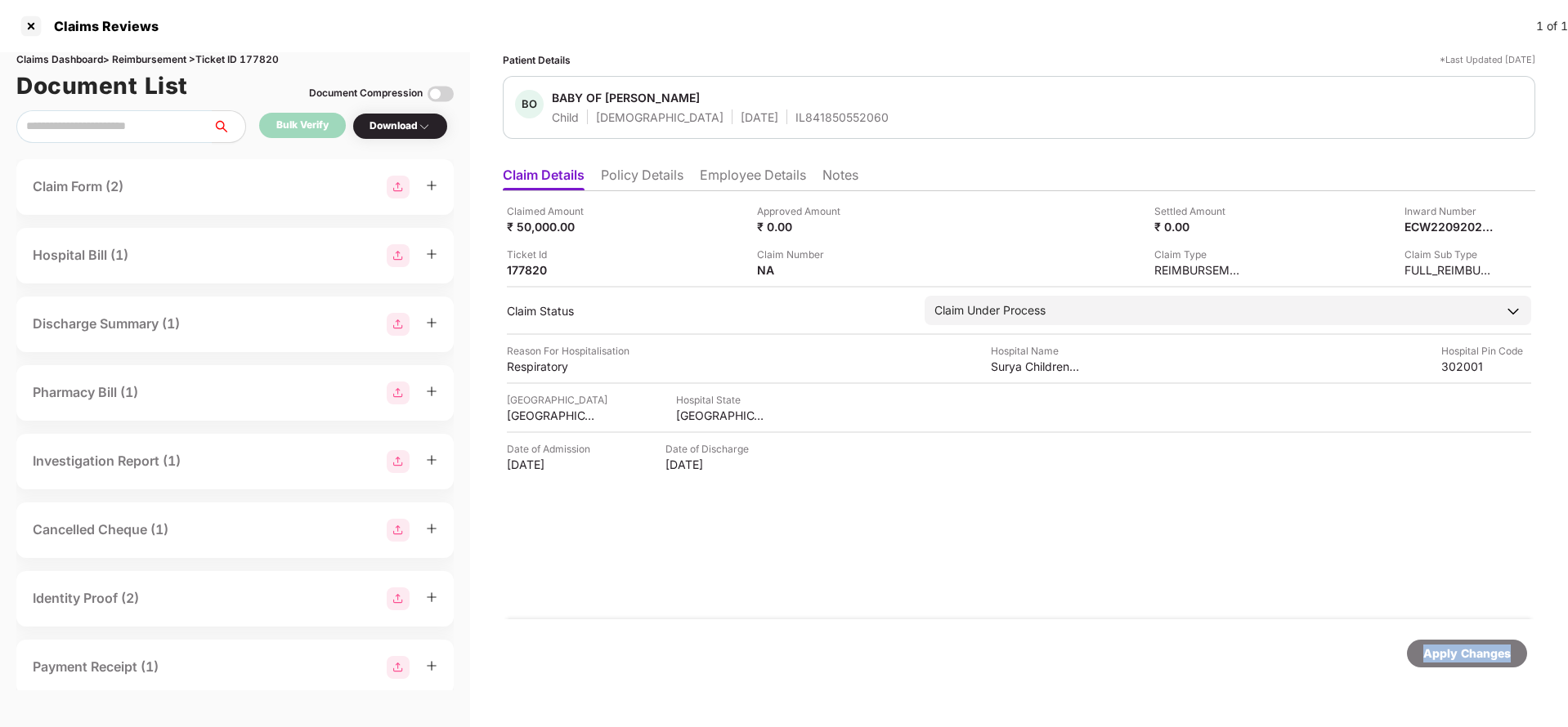
click at [1441, 656] on div "Apply Changes" at bounding box center [1467, 653] width 87 height 18
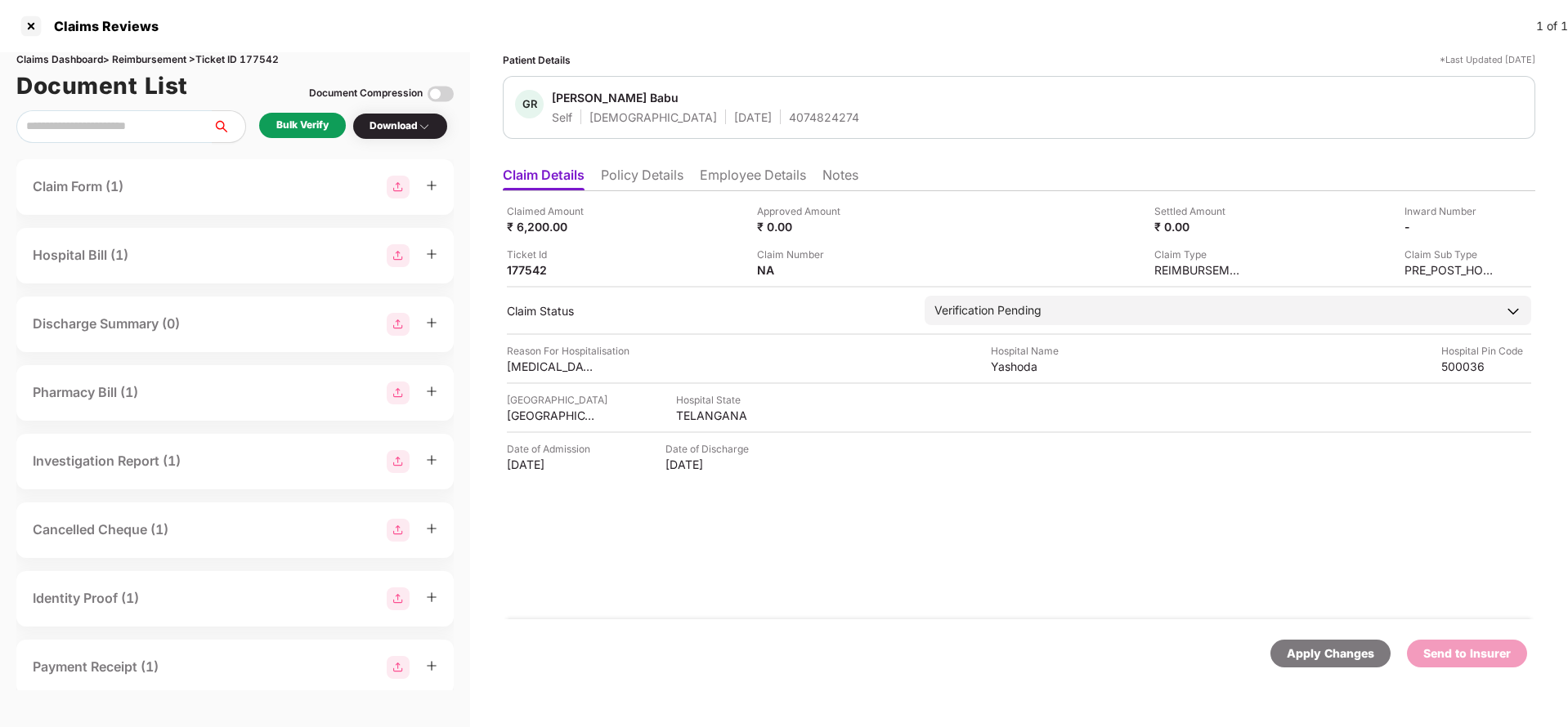
click at [672, 167] on li "Policy Details" at bounding box center [642, 178] width 82 height 24
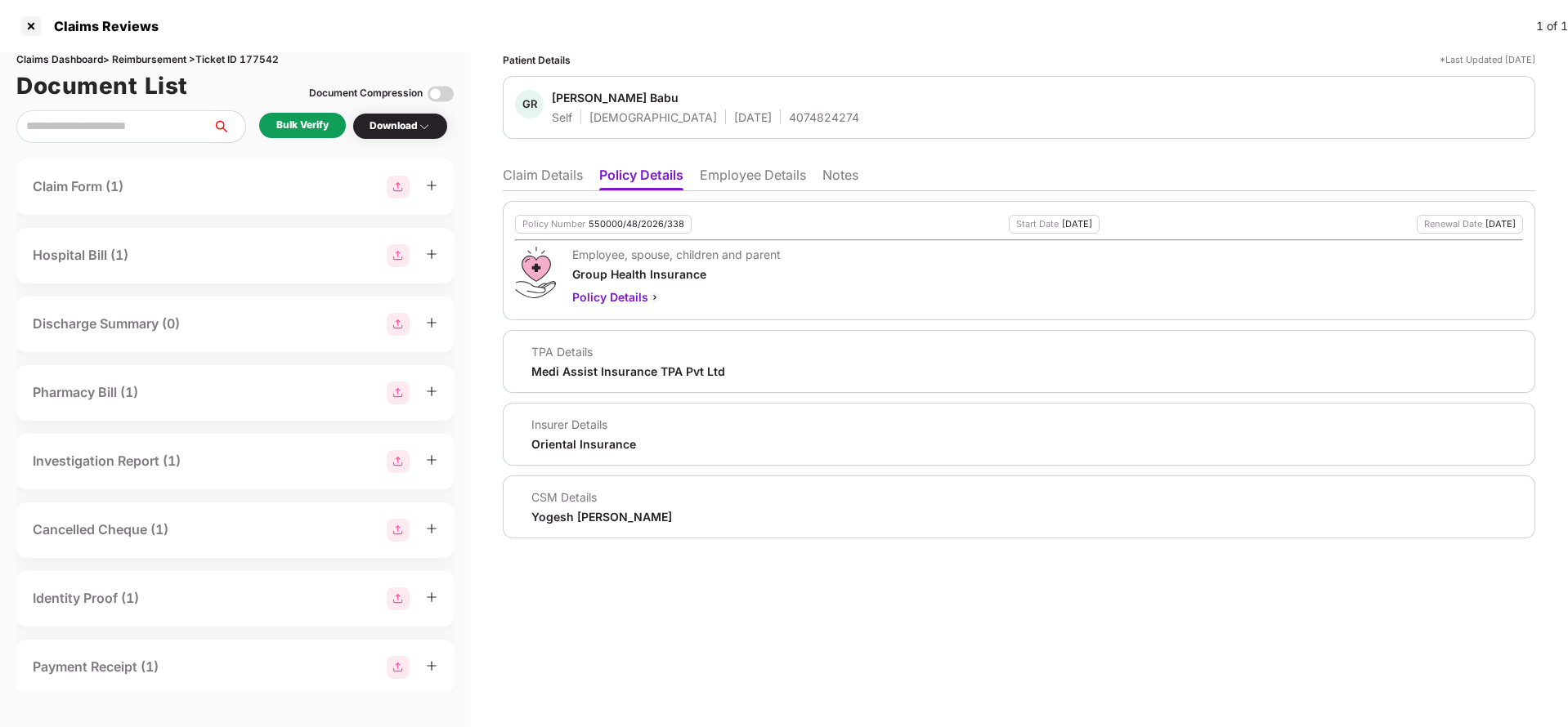
click at [765, 188] on li "Employee Details" at bounding box center [753, 178] width 106 height 24
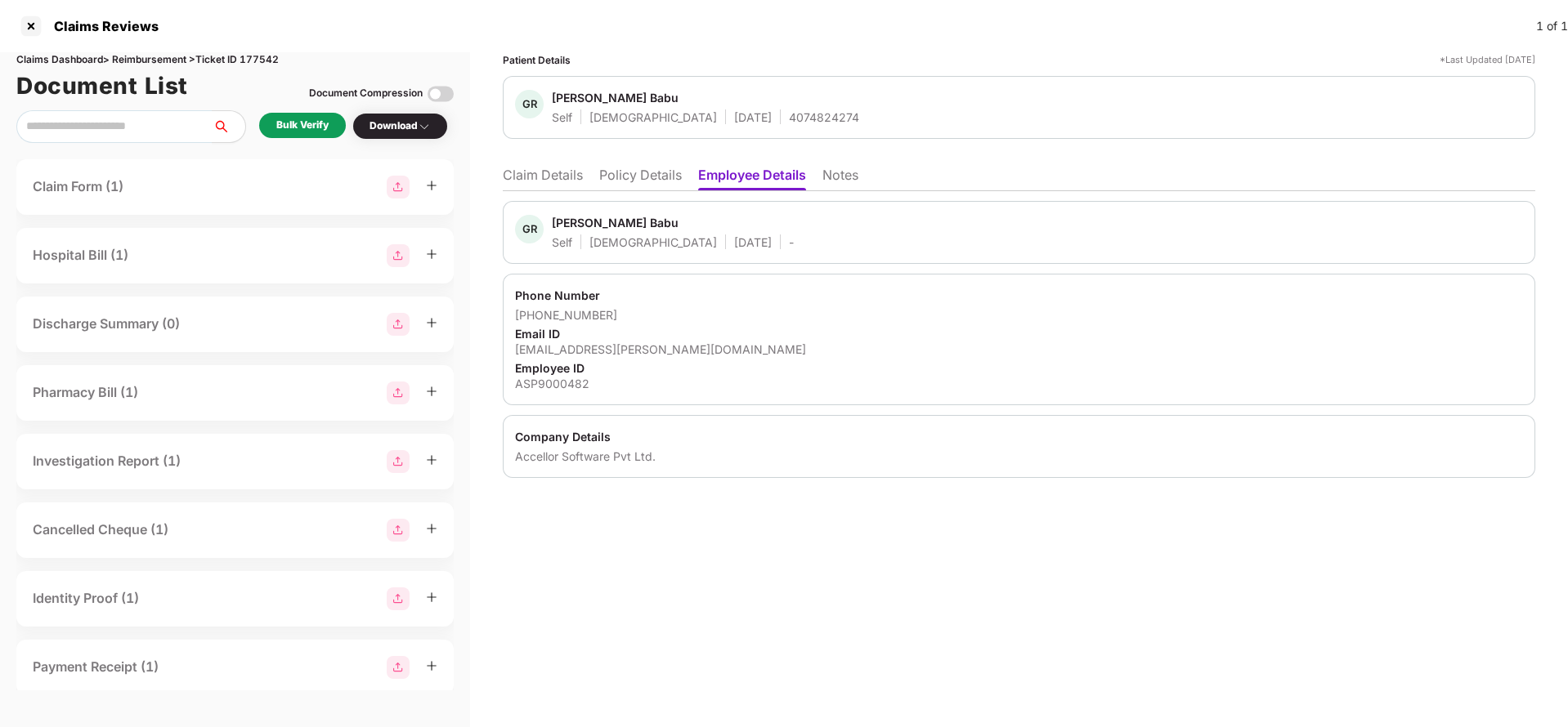
click at [524, 169] on li "Claim Details" at bounding box center [543, 178] width 80 height 24
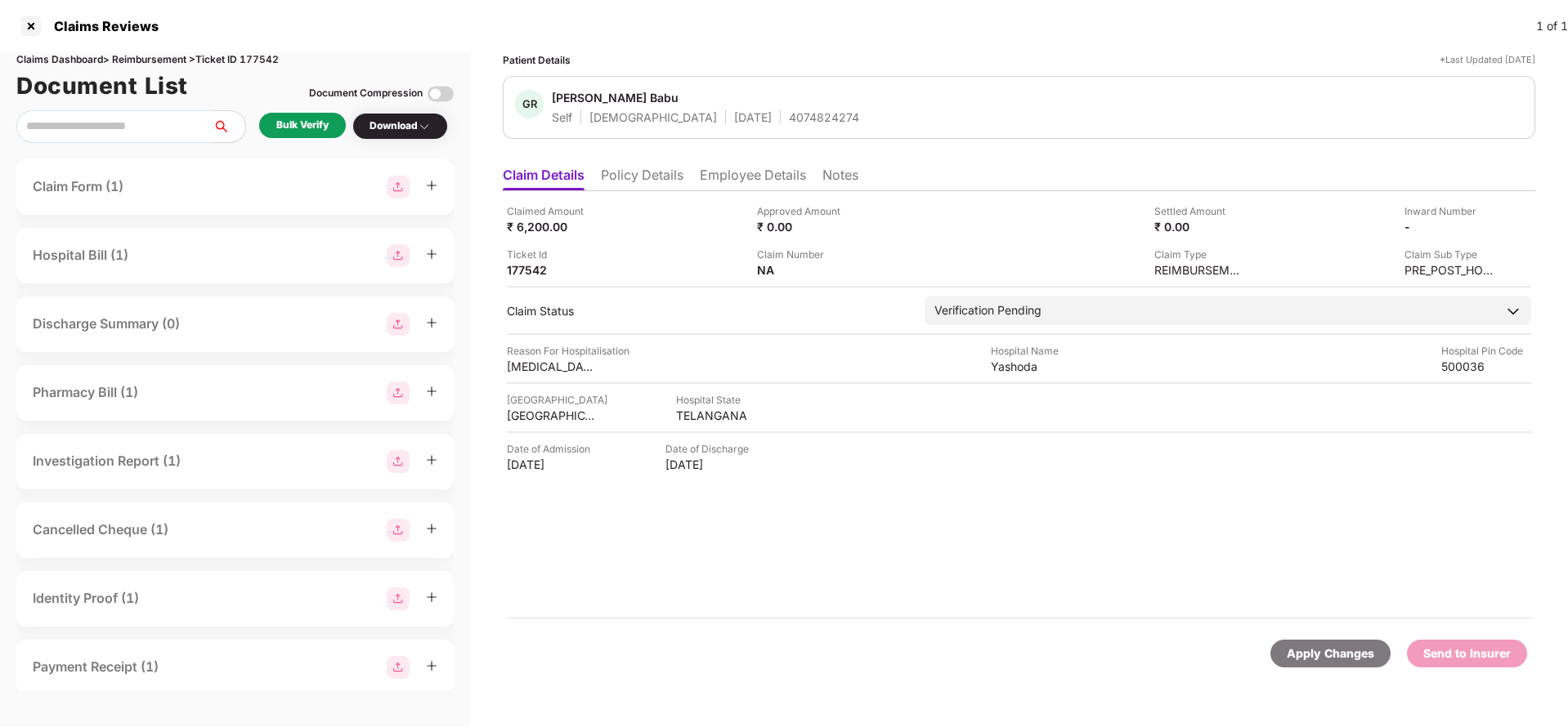
click at [320, 127] on div "Bulk Verify" at bounding box center [302, 125] width 52 height 15
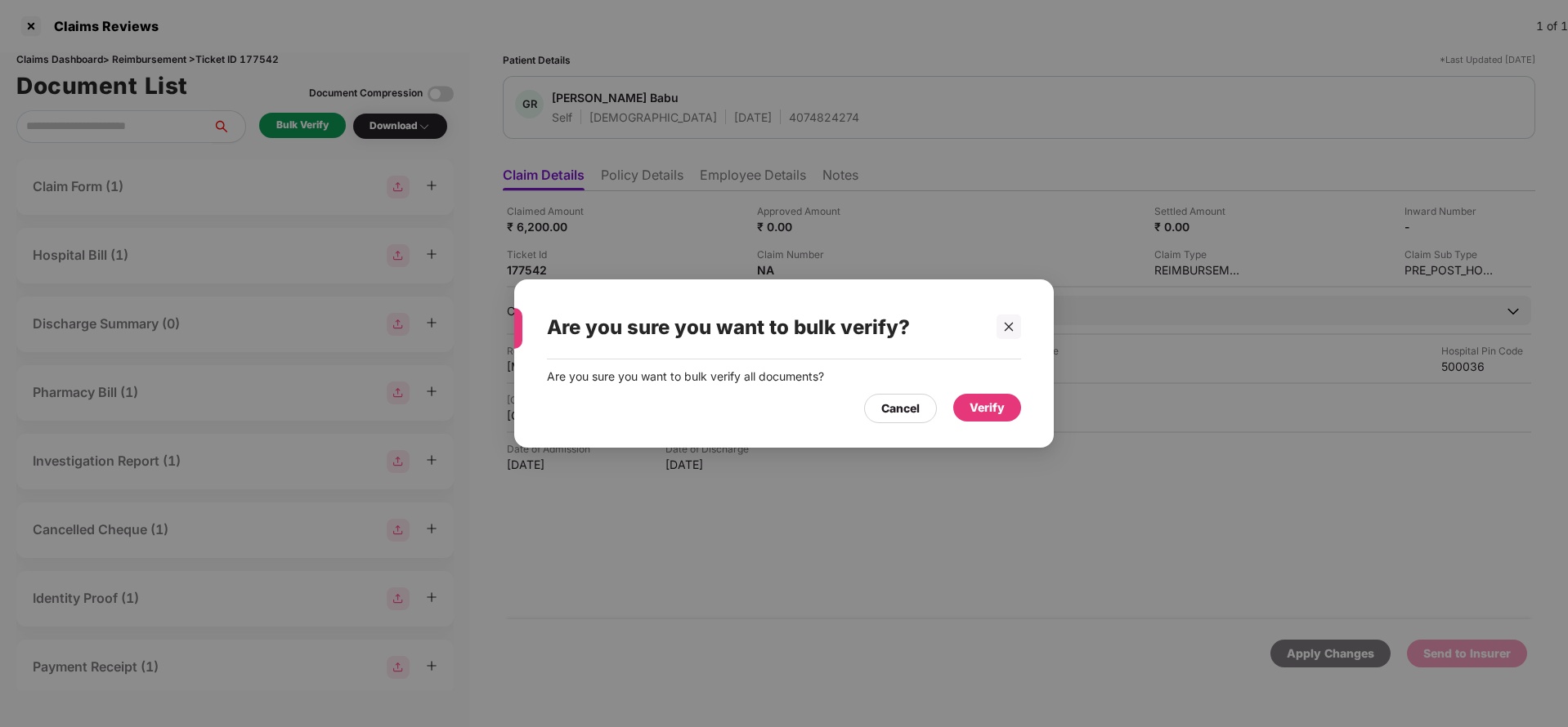
click at [987, 410] on div "Verify" at bounding box center [987, 407] width 35 height 18
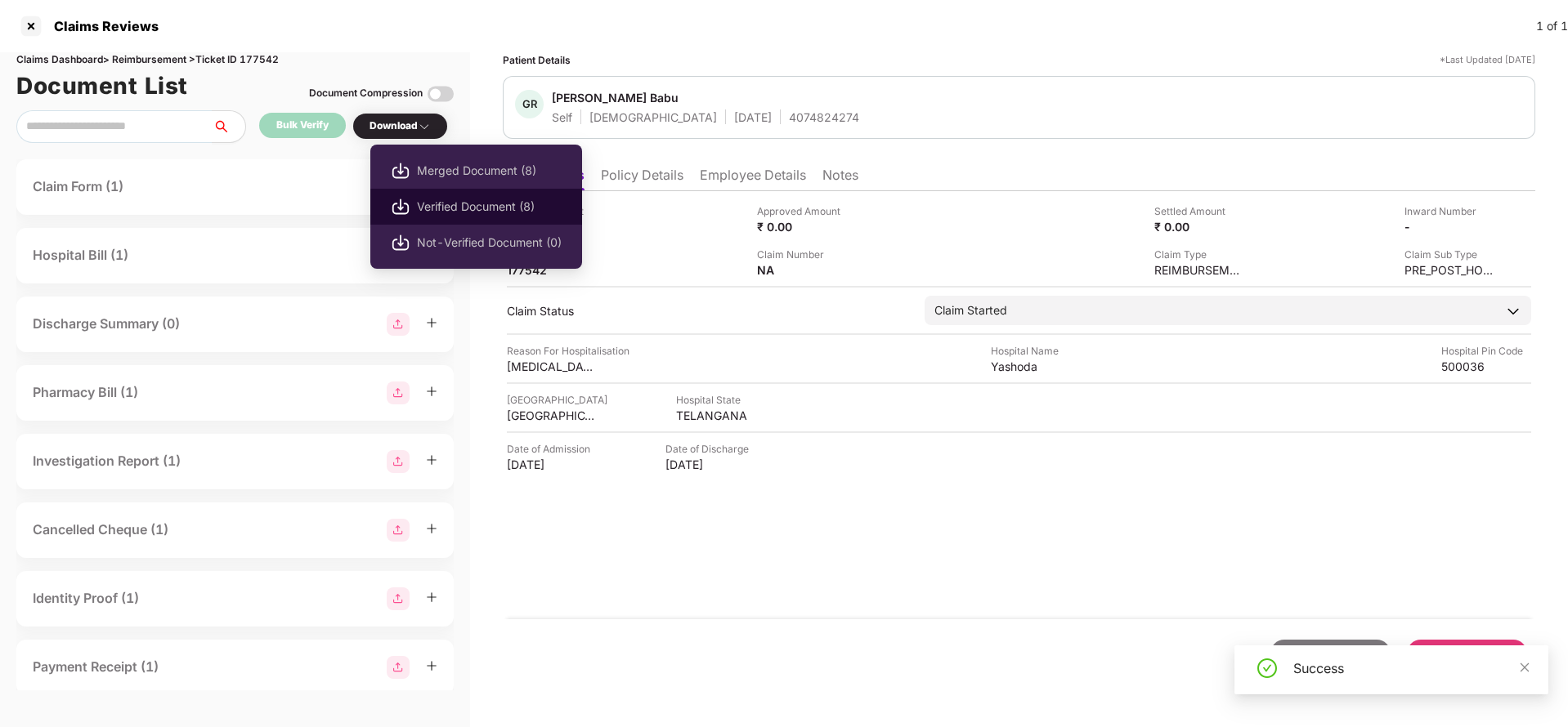
click at [463, 205] on span "Verified Document (8)" at bounding box center [489, 206] width 145 height 18
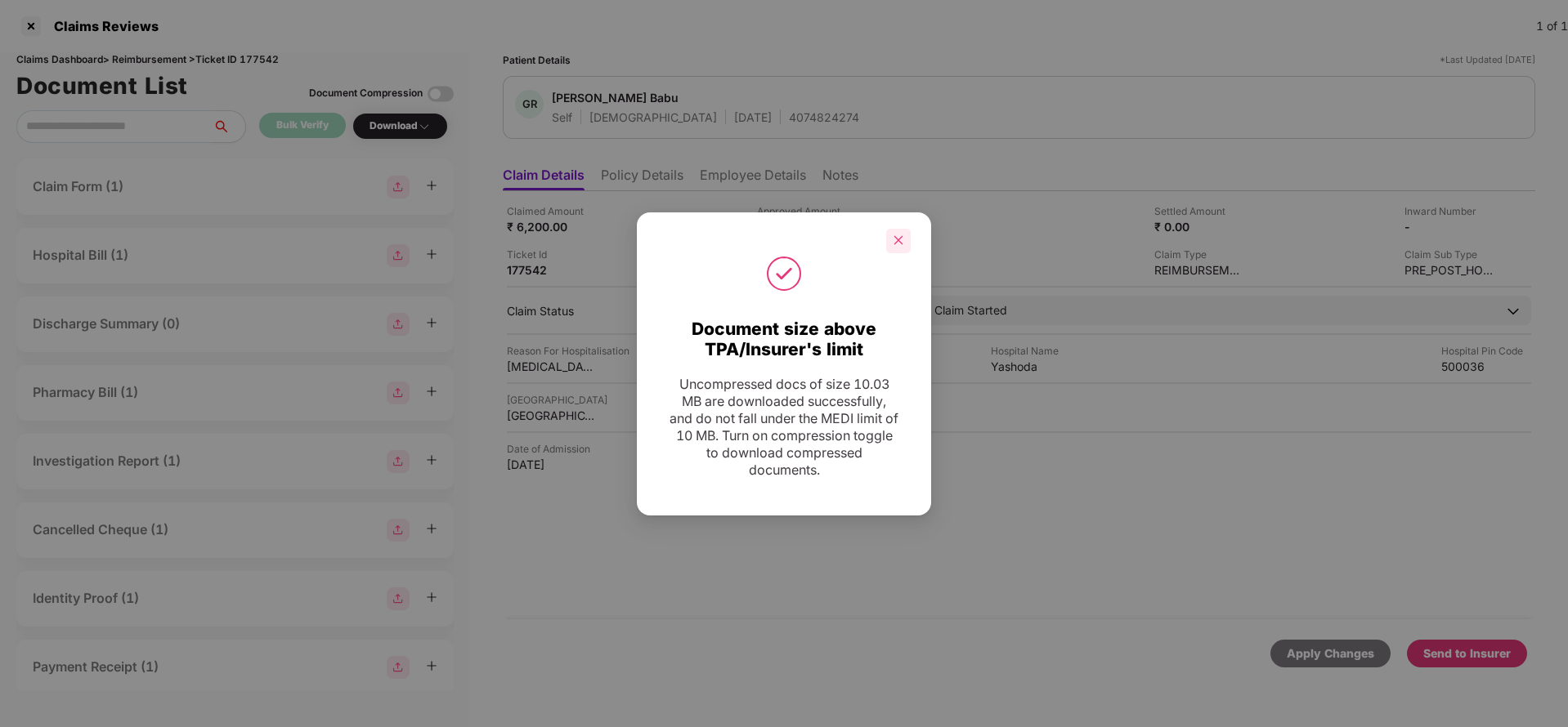
click at [897, 239] on icon "close" at bounding box center [899, 240] width 11 height 11
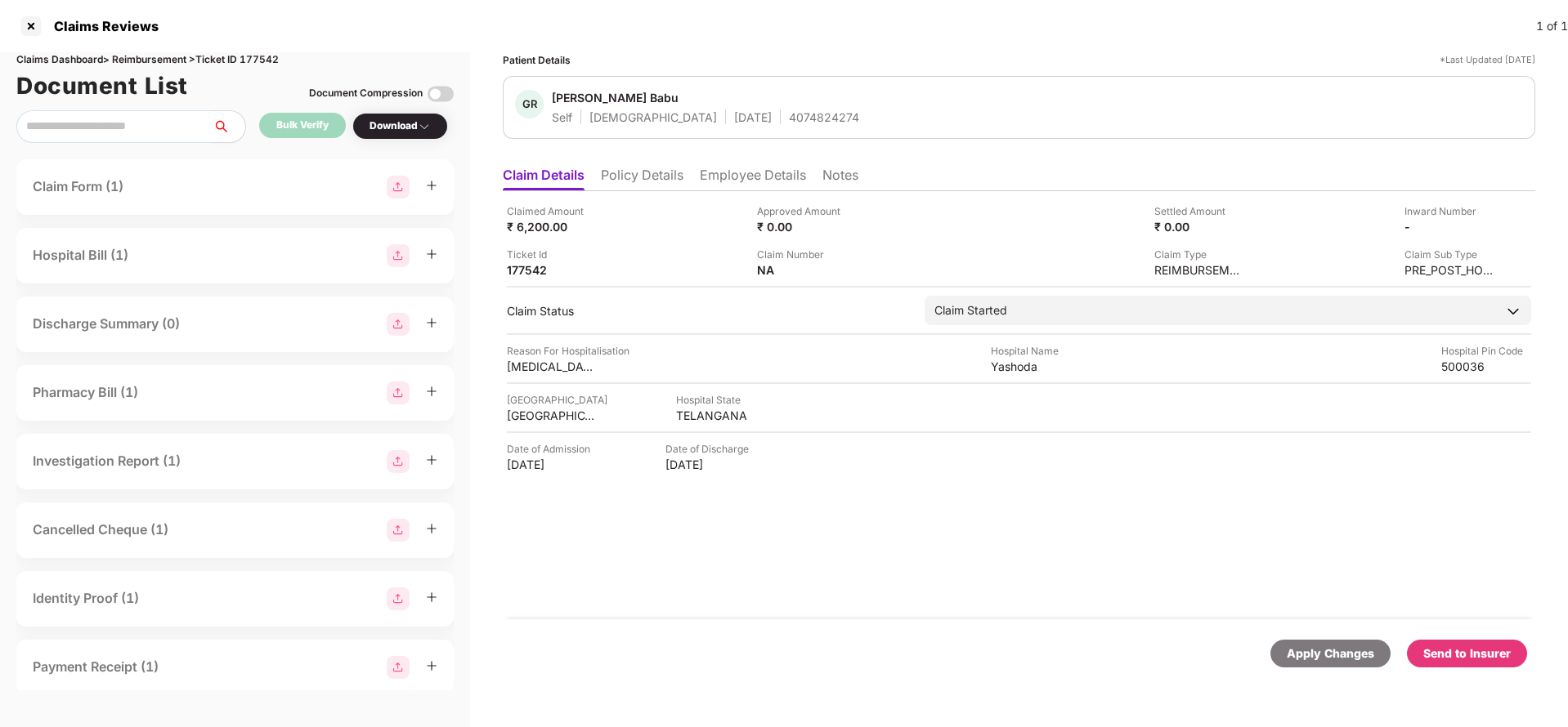
click at [1428, 642] on div "Send to Insurer" at bounding box center [1467, 653] width 120 height 27
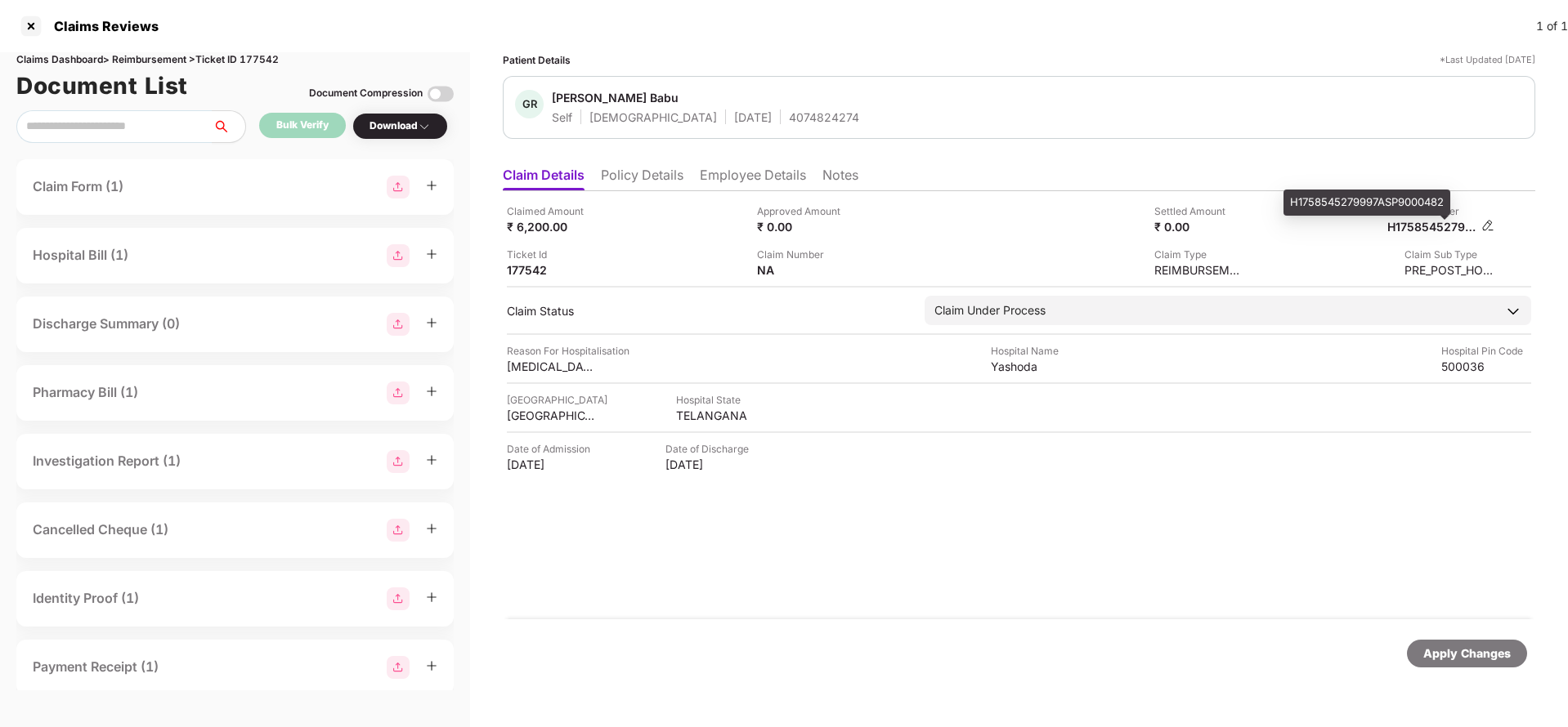
click at [1446, 224] on div "H1758545279997ASP9000482" at bounding box center [1432, 226] width 90 height 15
copy div "H1758545279997ASP9000482"
click at [789, 116] on div "4074824274" at bounding box center [824, 117] width 70 height 15
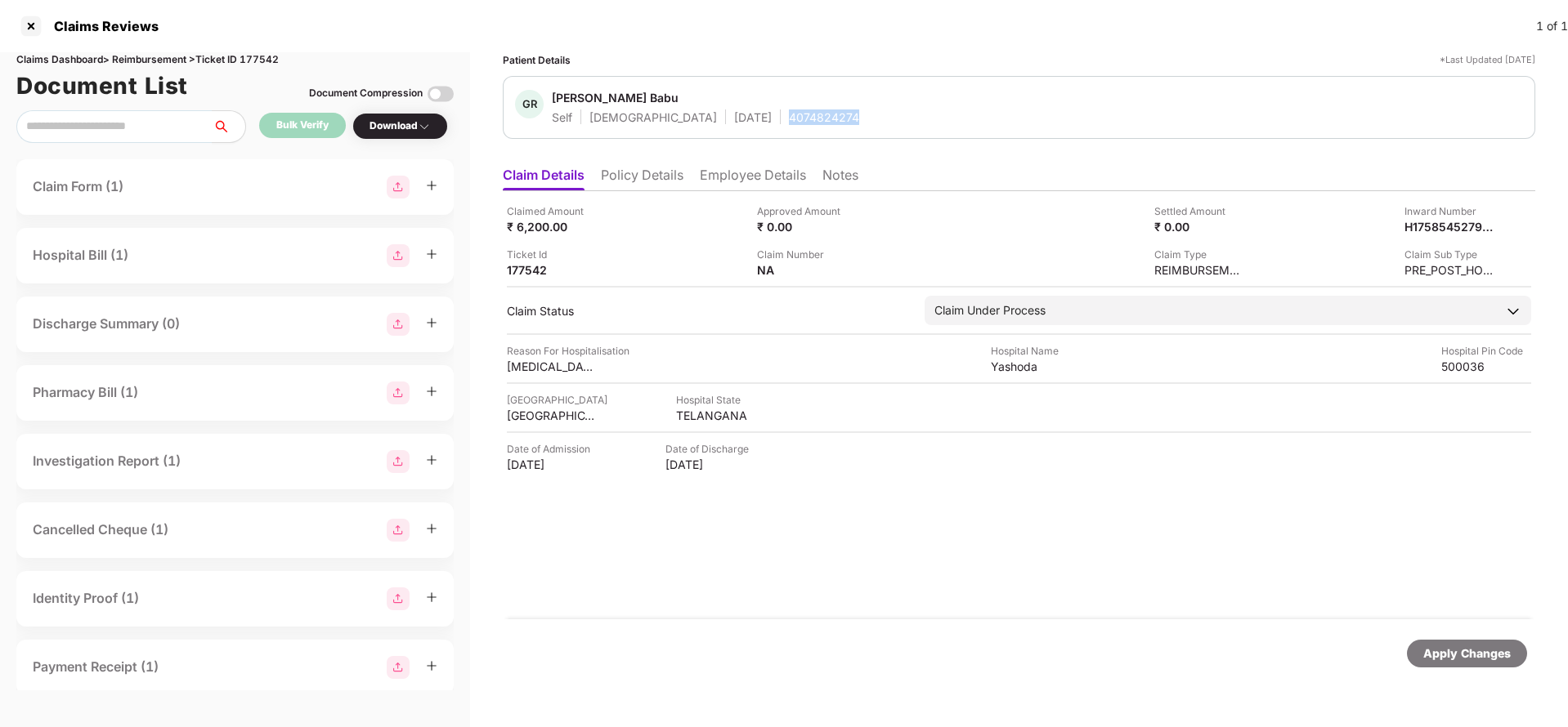
click at [789, 116] on div "4074824274" at bounding box center [824, 117] width 70 height 15
copy div "4074824274"
click at [1428, 656] on div "Apply Changes" at bounding box center [1467, 653] width 87 height 18
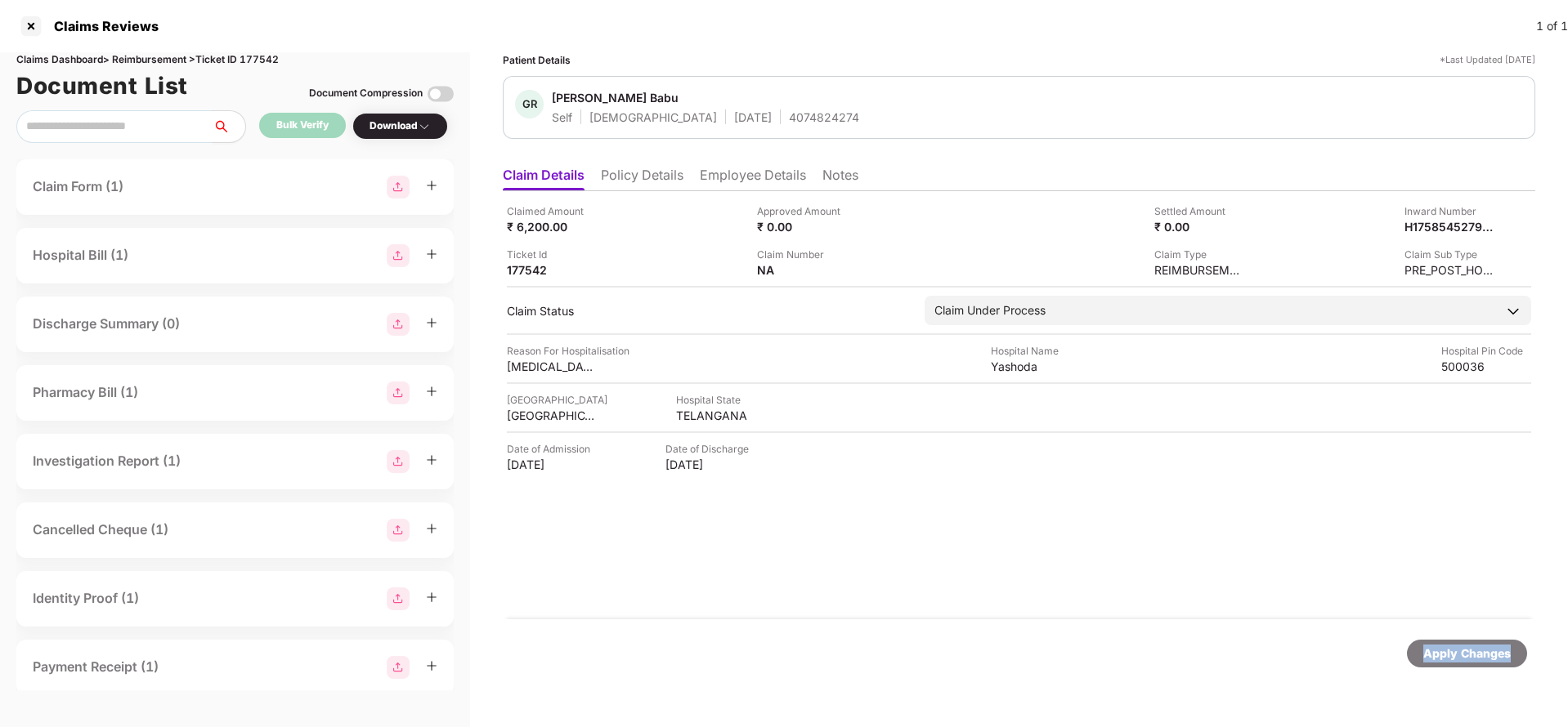
click at [1428, 656] on div "Apply Changes" at bounding box center [1467, 653] width 87 height 18
click at [278, 62] on div "Claims Dashboard > Reimbursement > Ticket ID 177542" at bounding box center [235, 60] width 437 height 15
copy div "177542"
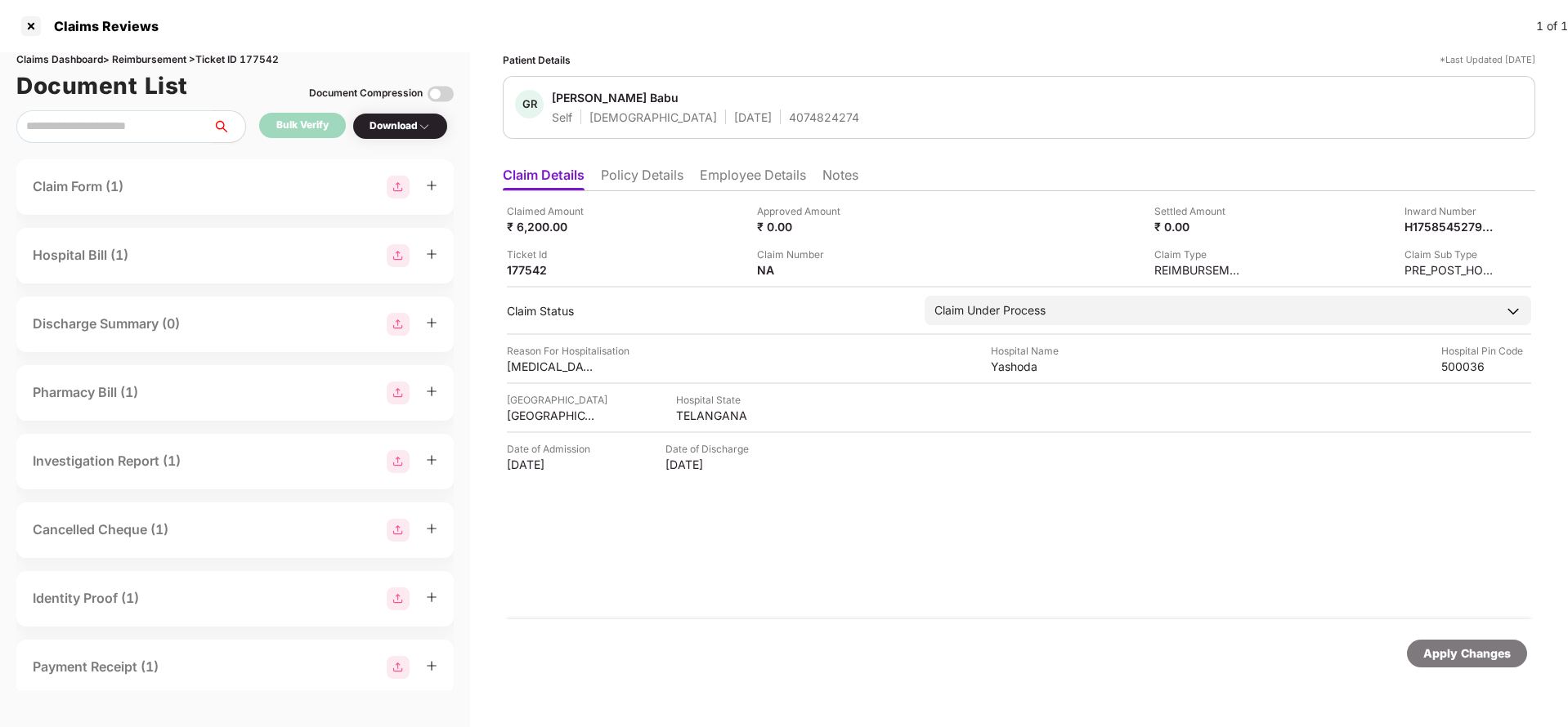
click at [1475, 655] on div "Apply Changes" at bounding box center [1467, 653] width 87 height 18
